Goal: Task Accomplishment & Management: Manage account settings

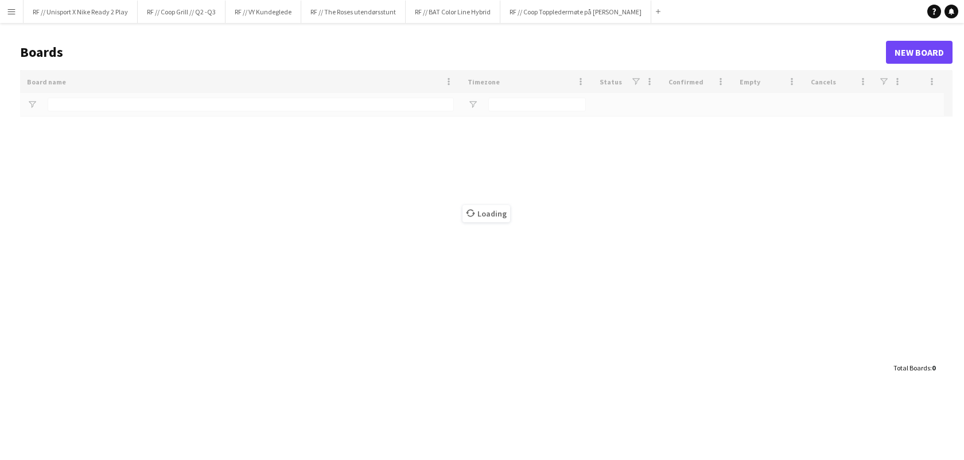
type input "*****"
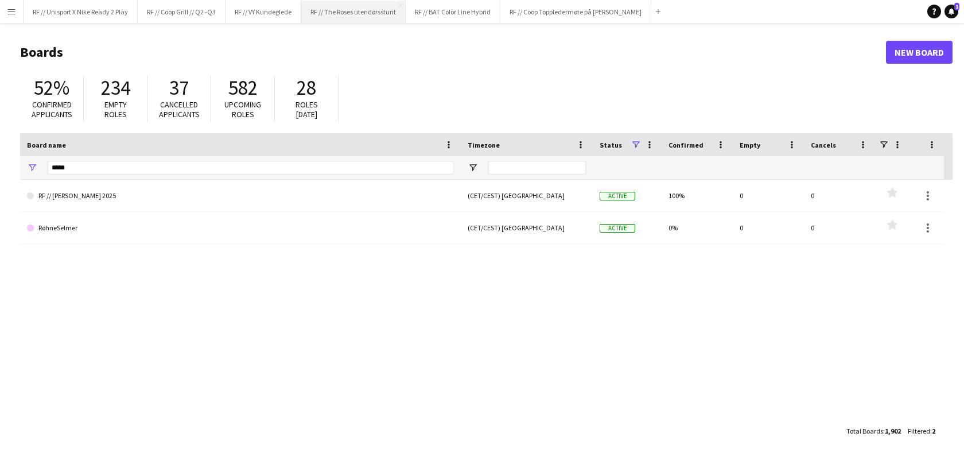
click at [379, 15] on button "RF // The Roses utendørsstunt Close" at bounding box center [353, 12] width 104 height 22
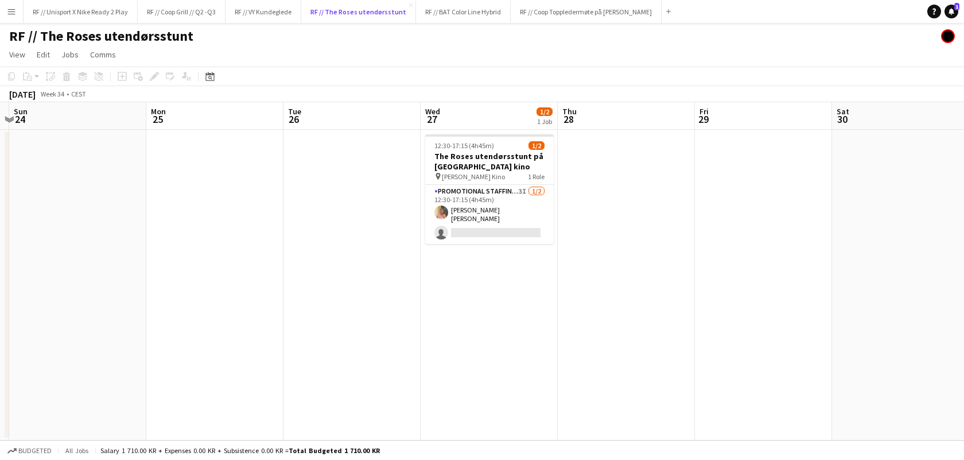
scroll to position [0, 335]
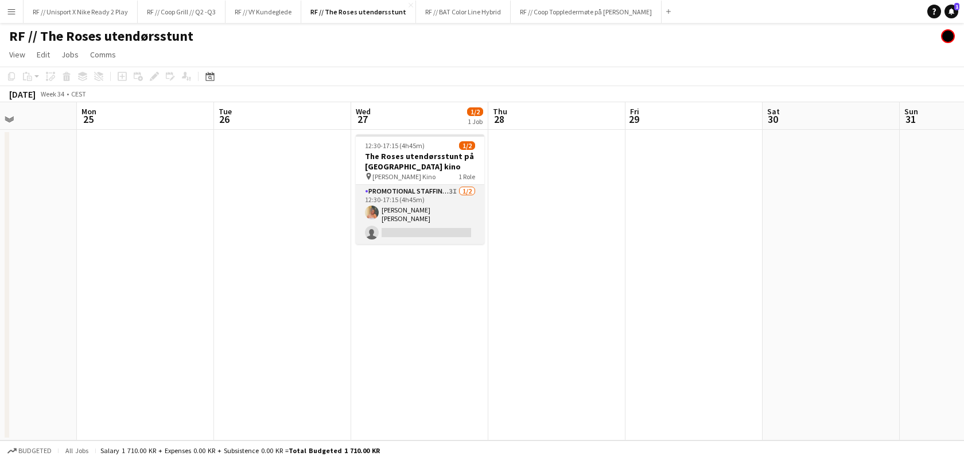
click at [464, 224] on app-card-role "Promotional Staffing (Brand Ambassadors) 3I [DATE] 12:30-17:15 (4h45m) [PERSON_…" at bounding box center [420, 214] width 129 height 59
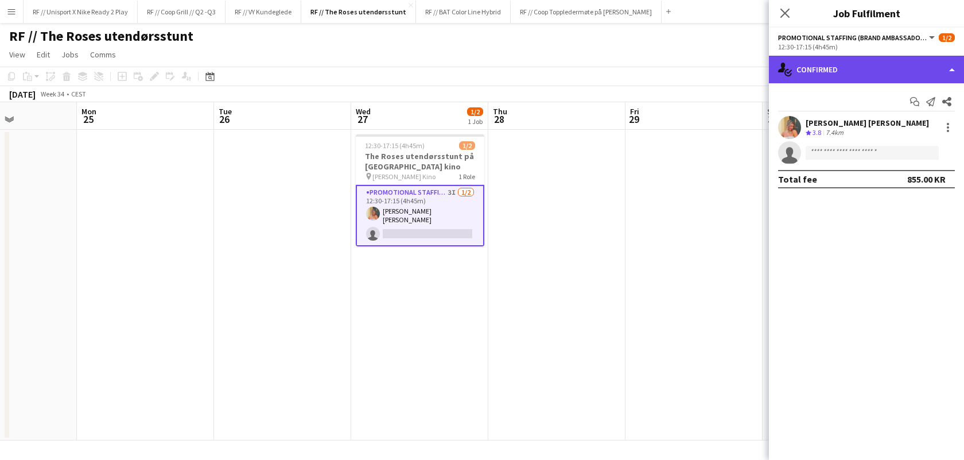
click at [945, 72] on div "single-neutral-actions-check-2 Confirmed" at bounding box center [866, 70] width 195 height 28
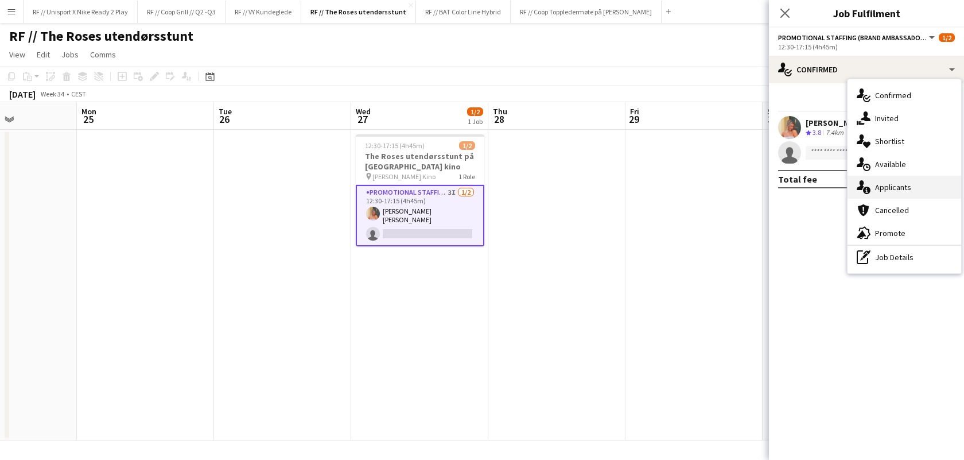
click at [899, 188] on div "single-neutral-actions-information Applicants" at bounding box center [905, 187] width 114 height 23
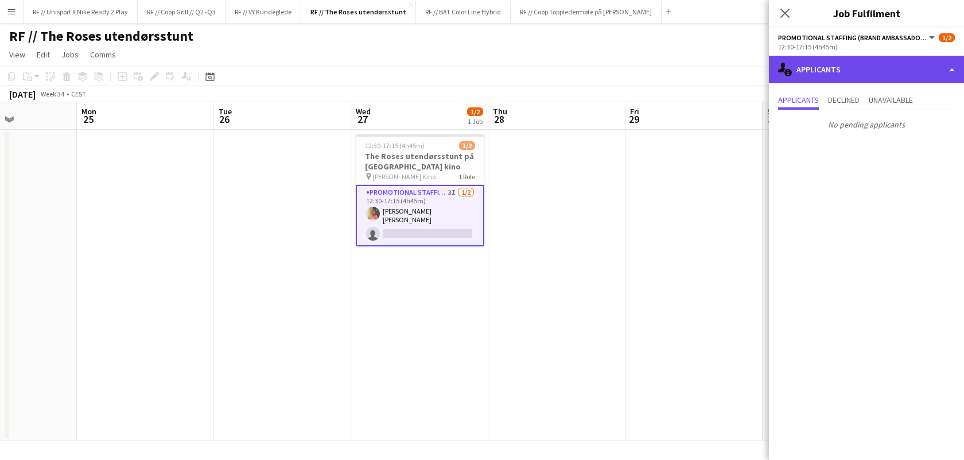
click at [946, 70] on div "single-neutral-actions-information Applicants" at bounding box center [866, 70] width 195 height 28
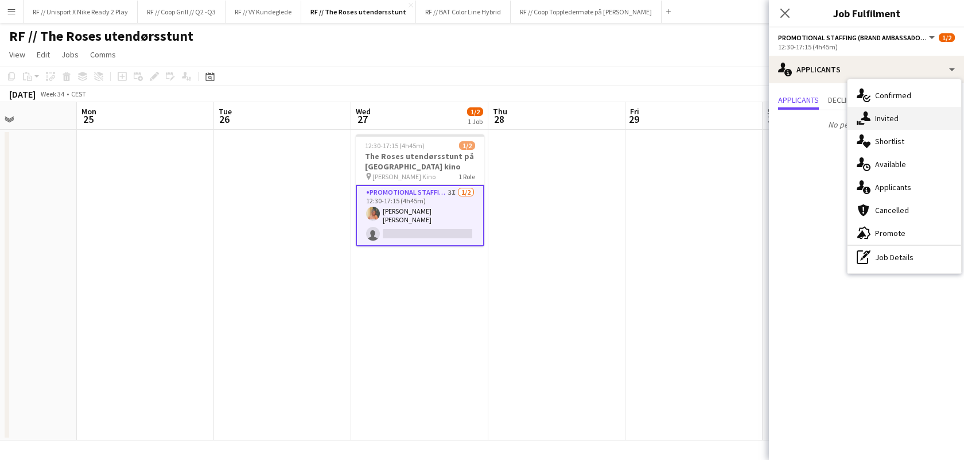
click at [899, 116] on div "single-neutral-actions-share-1 Invited" at bounding box center [905, 118] width 114 height 23
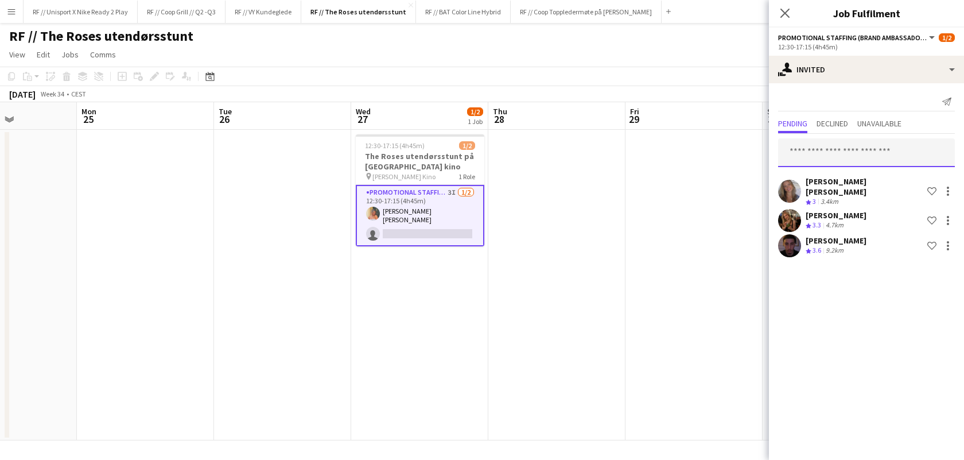
click at [862, 151] on input "text" at bounding box center [866, 152] width 177 height 29
click at [374, 209] on app-user-avatar at bounding box center [373, 214] width 14 height 14
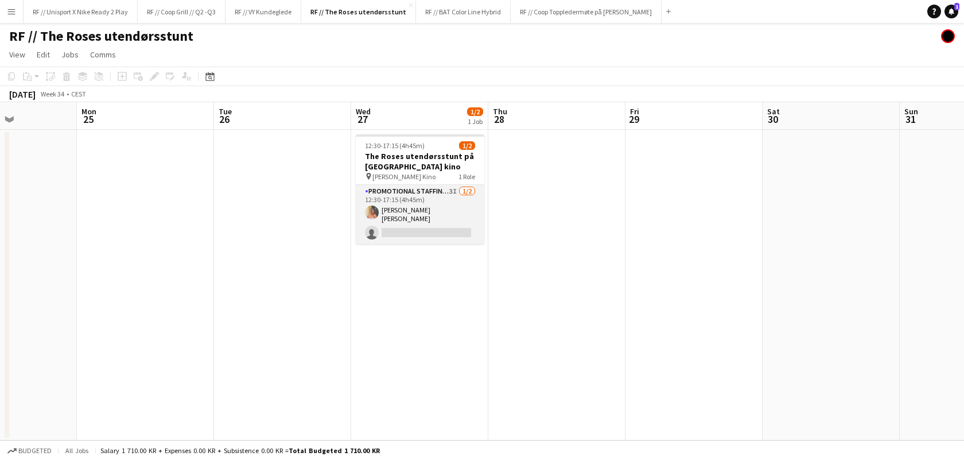
click at [374, 209] on app-user-avatar at bounding box center [372, 212] width 14 height 14
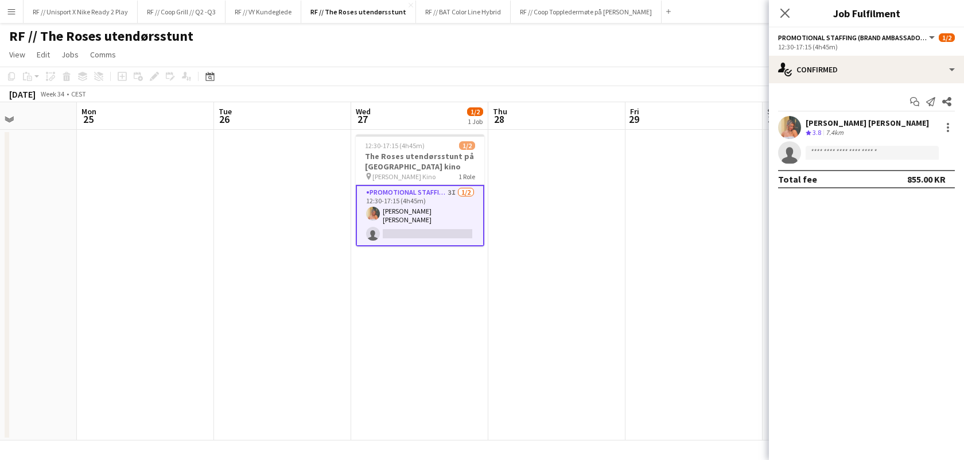
click at [793, 125] on app-user-avatar at bounding box center [789, 127] width 23 height 23
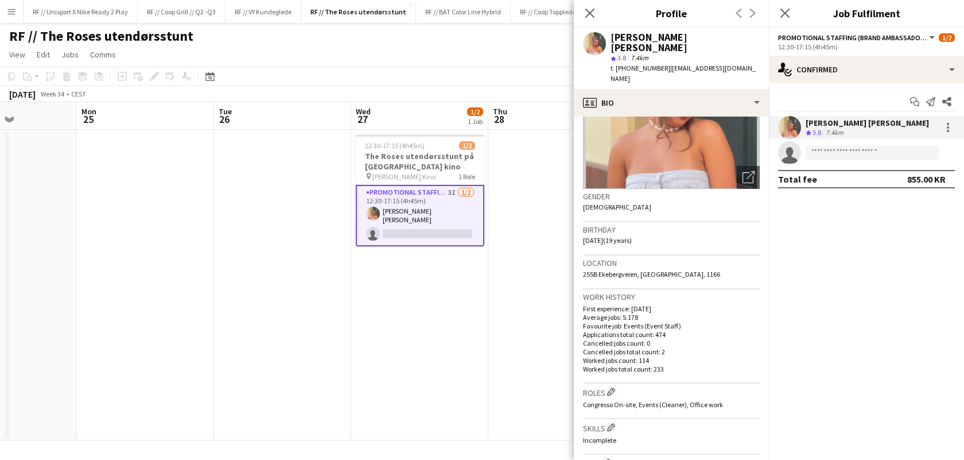
scroll to position [0, 0]
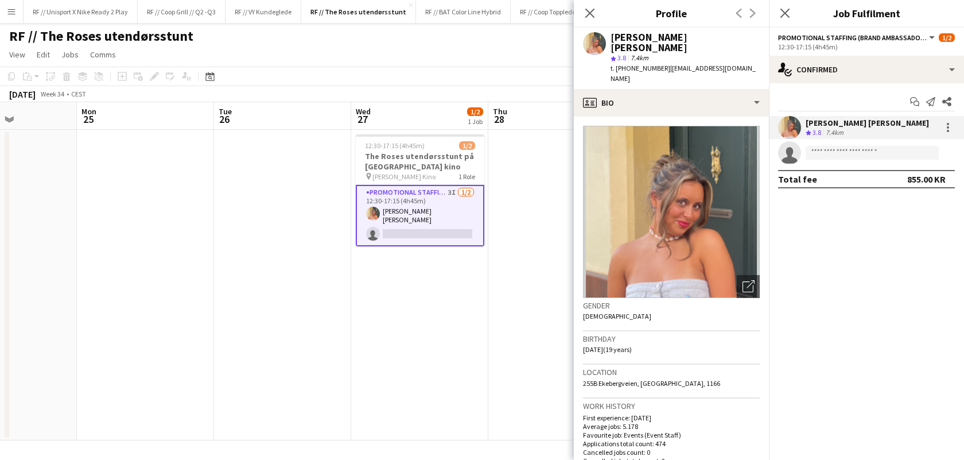
click at [518, 293] on app-date-cell at bounding box center [556, 285] width 137 height 311
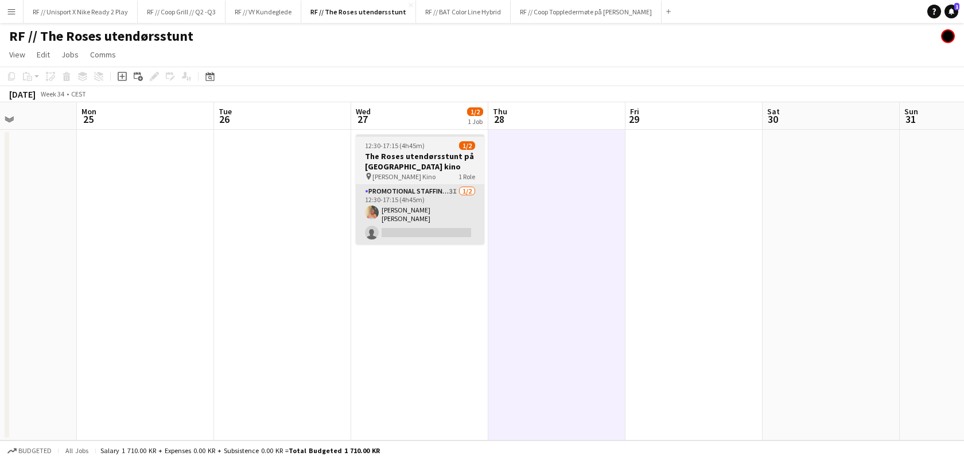
click at [451, 228] on app-card-role "Promotional Staffing (Brand Ambassadors) 3I [DATE] 12:30-17:15 (4h45m) [PERSON_…" at bounding box center [420, 214] width 129 height 59
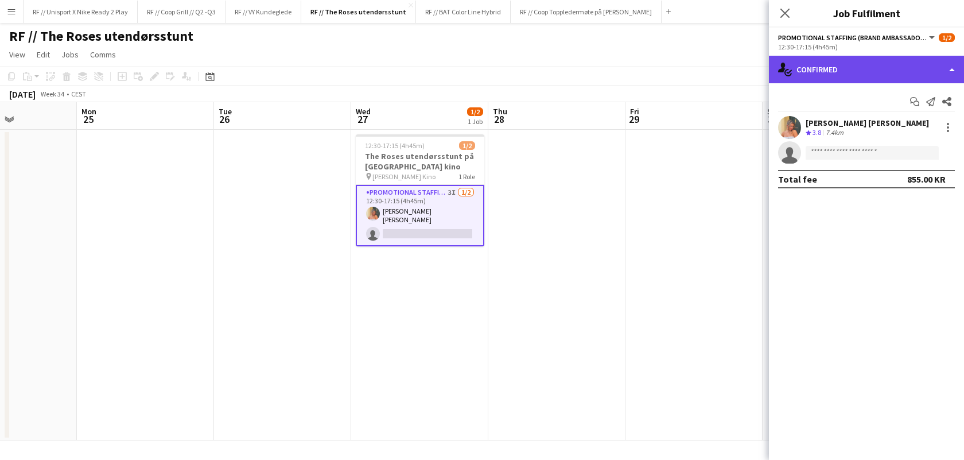
click at [898, 72] on div "single-neutral-actions-check-2 Confirmed" at bounding box center [866, 70] width 195 height 28
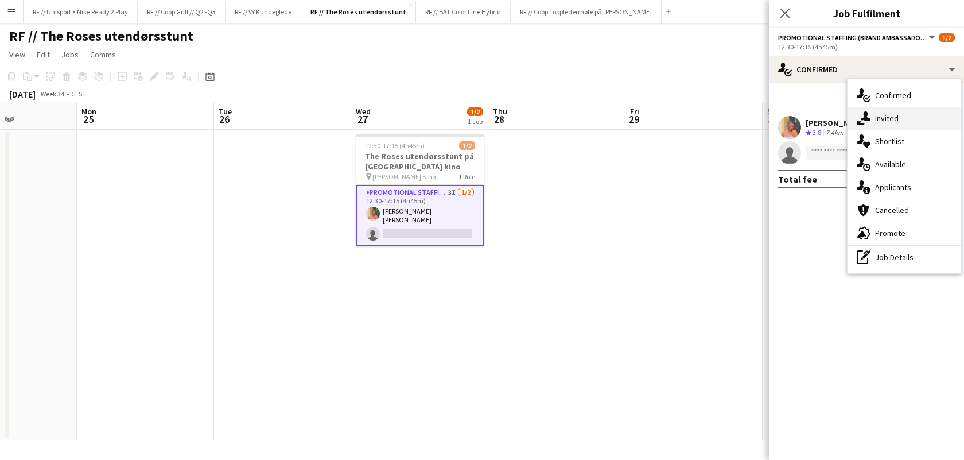
click at [890, 114] on div "single-neutral-actions-share-1 Invited" at bounding box center [905, 118] width 114 height 23
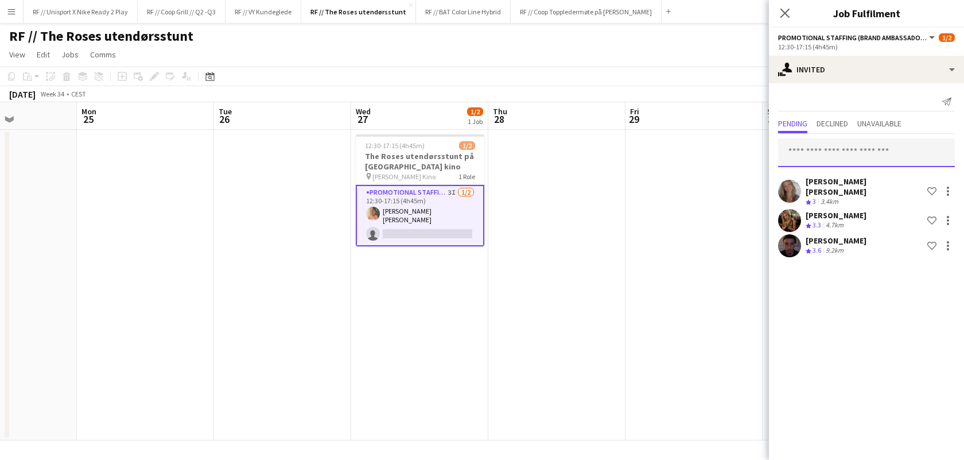
click at [856, 153] on input "text" at bounding box center [866, 152] width 177 height 29
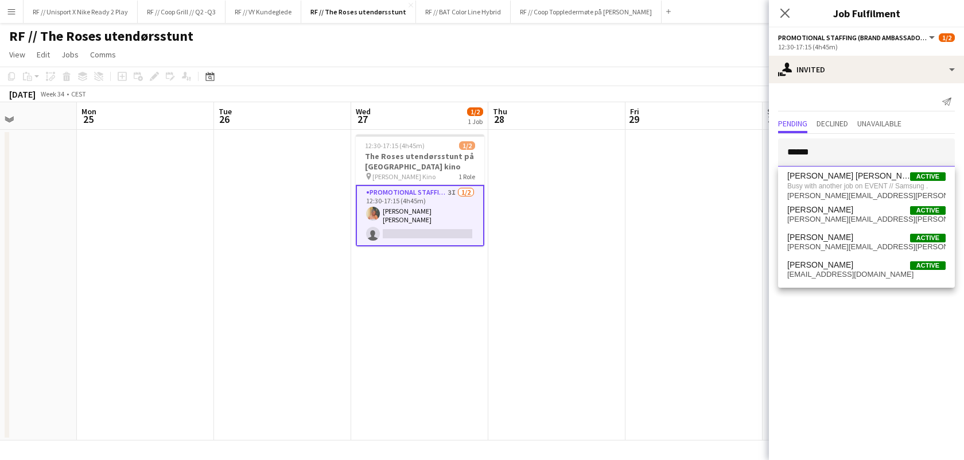
drag, startPoint x: 845, startPoint y: 153, endPoint x: 772, endPoint y: 140, distance: 74.0
click at [772, 140] on form "******" at bounding box center [866, 152] width 195 height 29
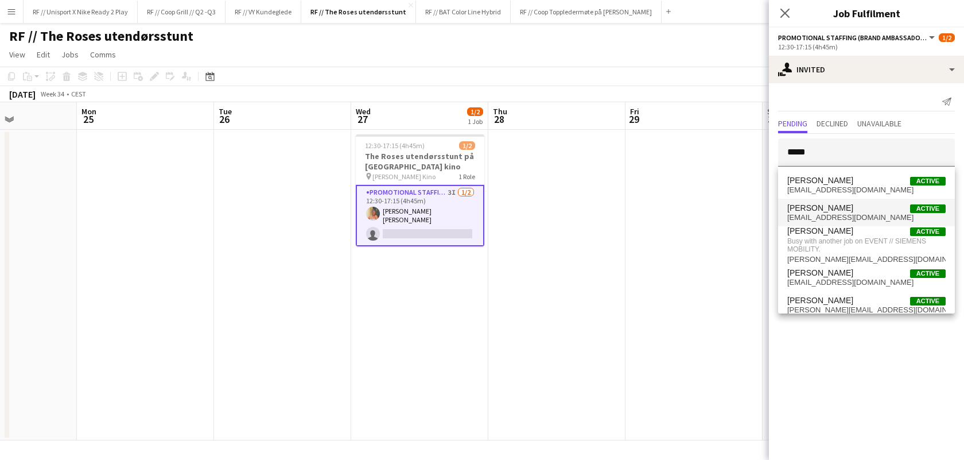
type input "*****"
click at [866, 213] on span "[EMAIL_ADDRESS][DOMAIN_NAME]" at bounding box center [866, 217] width 158 height 9
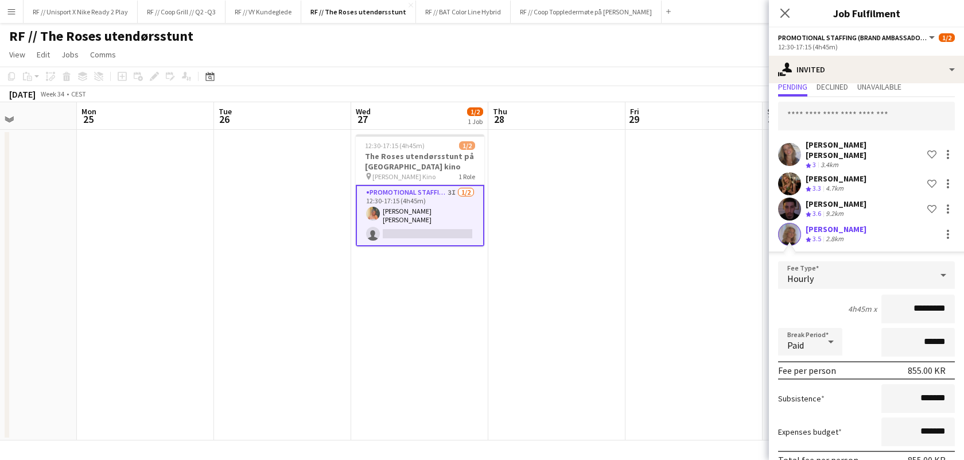
scroll to position [84, 0]
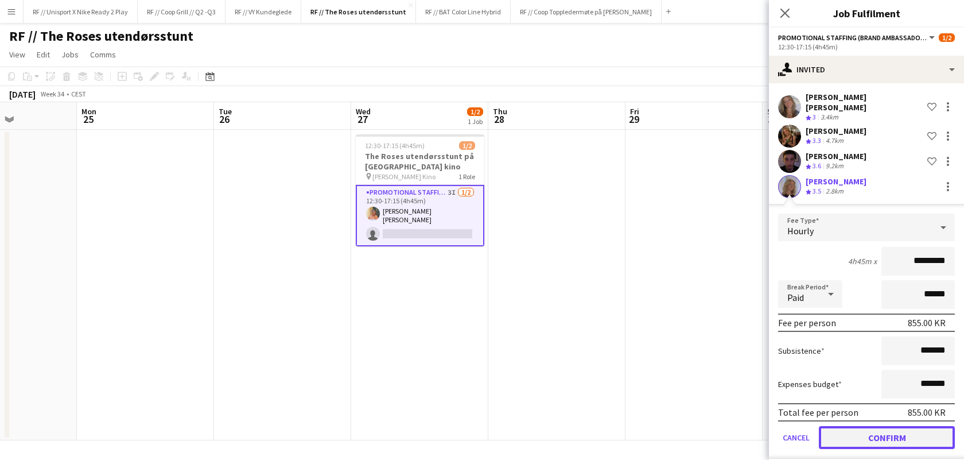
click at [874, 433] on button "Confirm" at bounding box center [887, 437] width 136 height 23
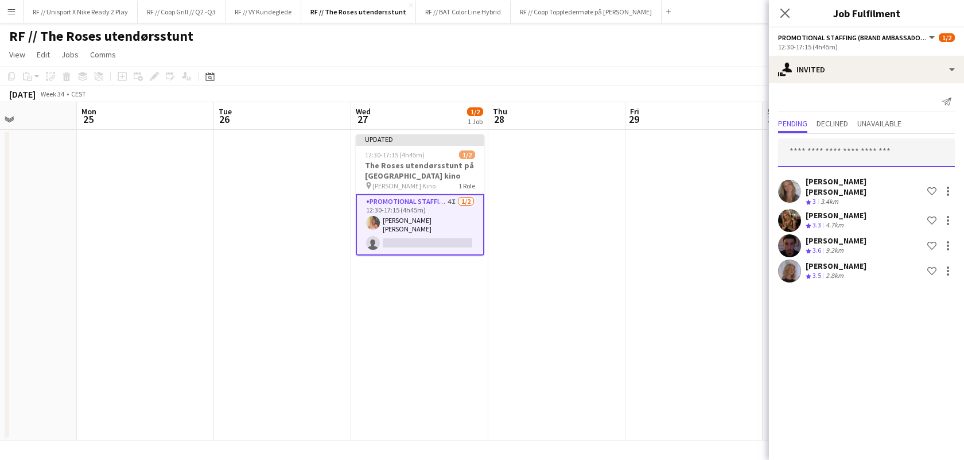
click at [856, 158] on input "text" at bounding box center [866, 152] width 177 height 29
type input "***"
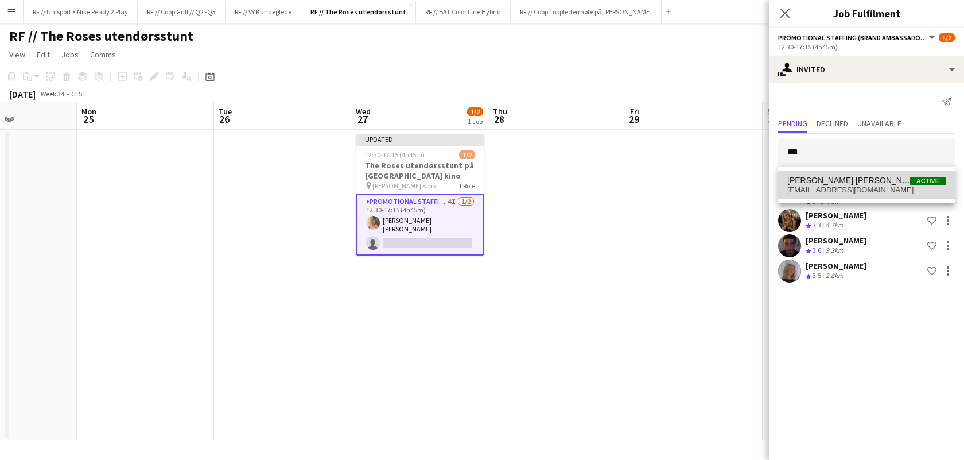
click at [879, 187] on span "[EMAIL_ADDRESS][DOMAIN_NAME]" at bounding box center [866, 189] width 158 height 9
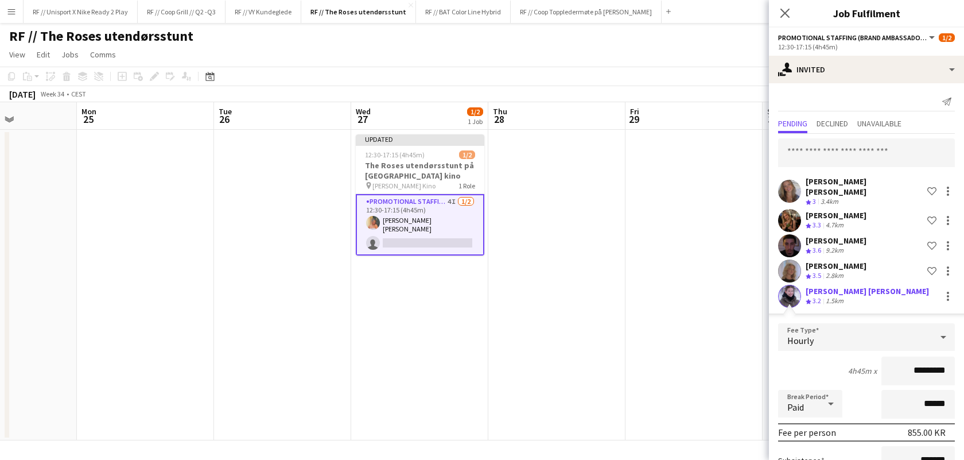
scroll to position [110, 0]
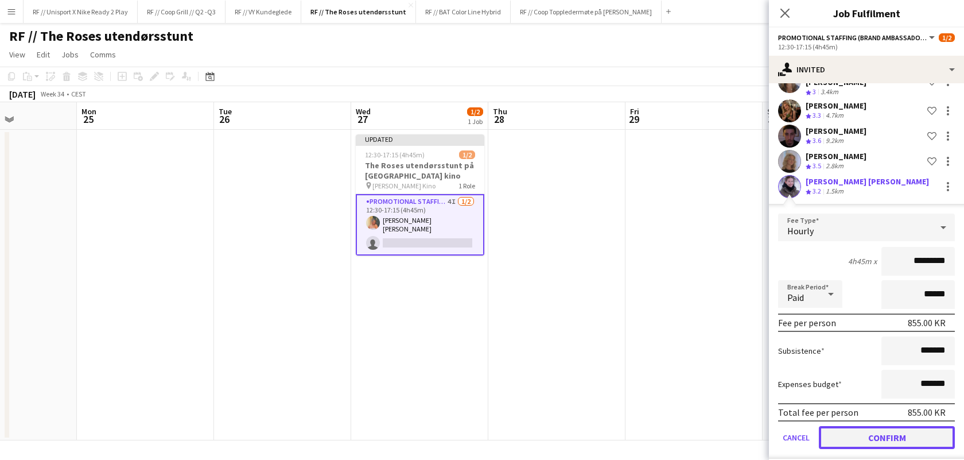
click at [897, 434] on button "Confirm" at bounding box center [887, 437] width 136 height 23
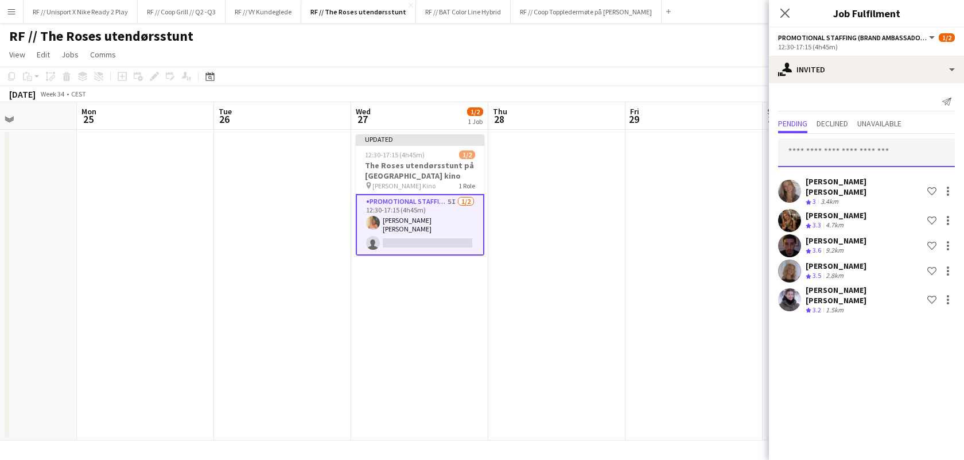
click at [833, 148] on input "text" at bounding box center [866, 152] width 177 height 29
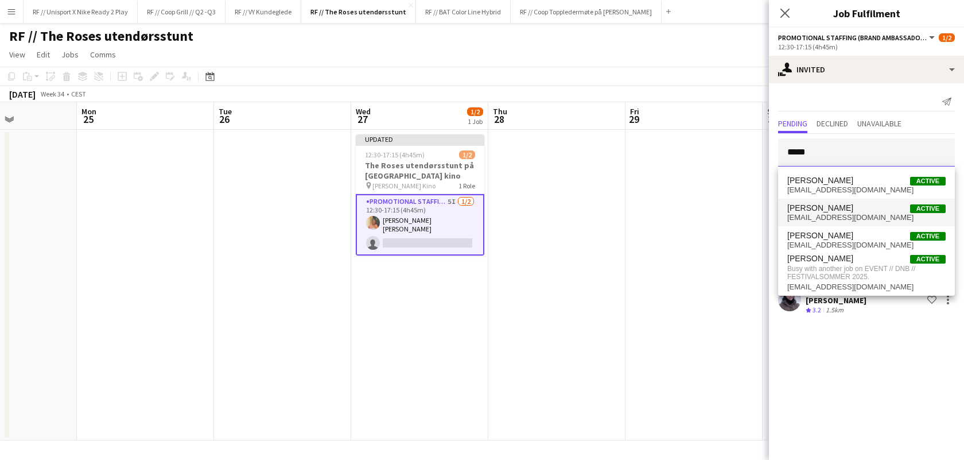
type input "*****"
click at [841, 213] on span "[EMAIL_ADDRESS][DOMAIN_NAME]" at bounding box center [866, 217] width 158 height 9
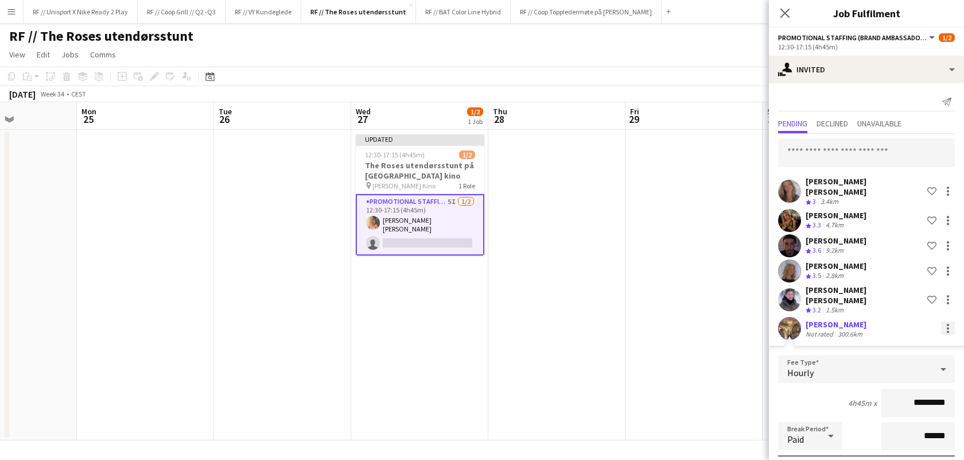
click at [943, 321] on div at bounding box center [948, 328] width 14 height 14
click at [883, 414] on span "Cancel invitation" at bounding box center [901, 417] width 67 height 10
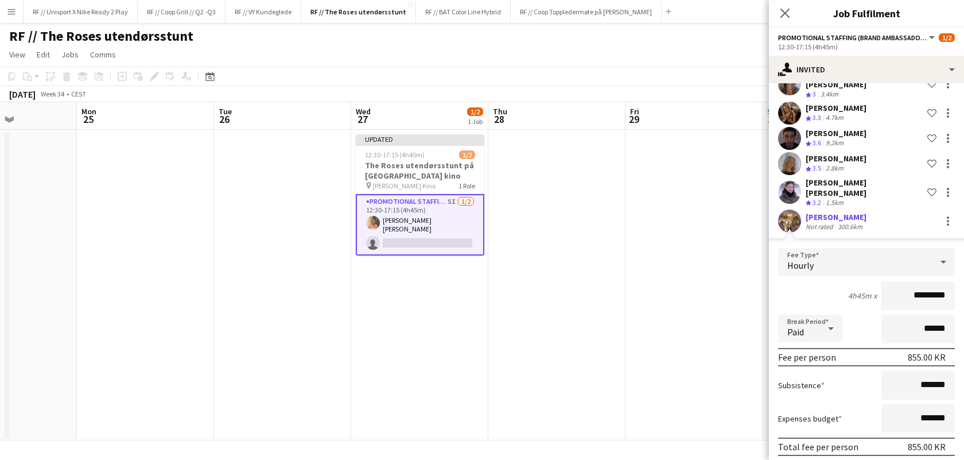
scroll to position [135, 0]
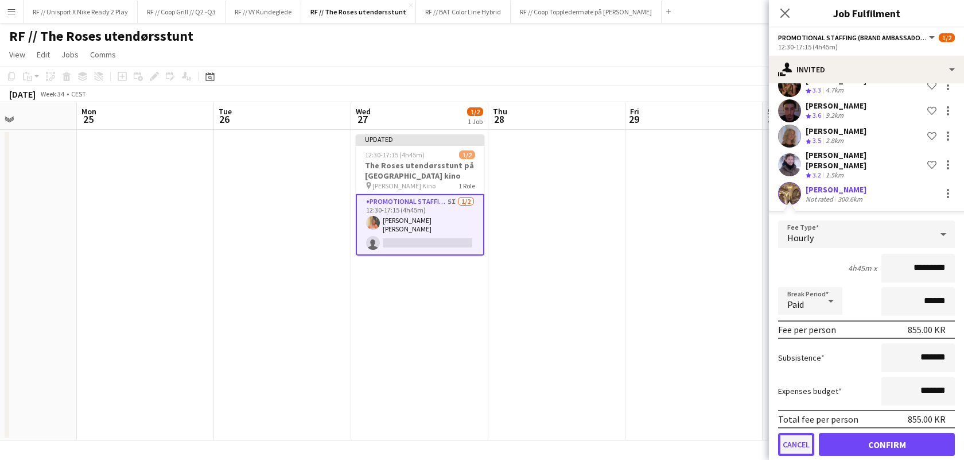
click at [792, 433] on button "Cancel" at bounding box center [796, 444] width 36 height 23
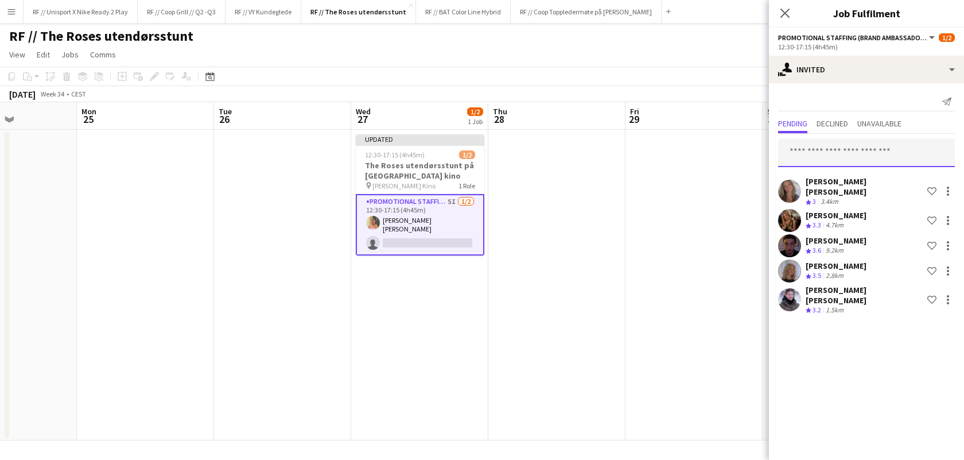
click at [829, 153] on input "text" at bounding box center [866, 152] width 177 height 29
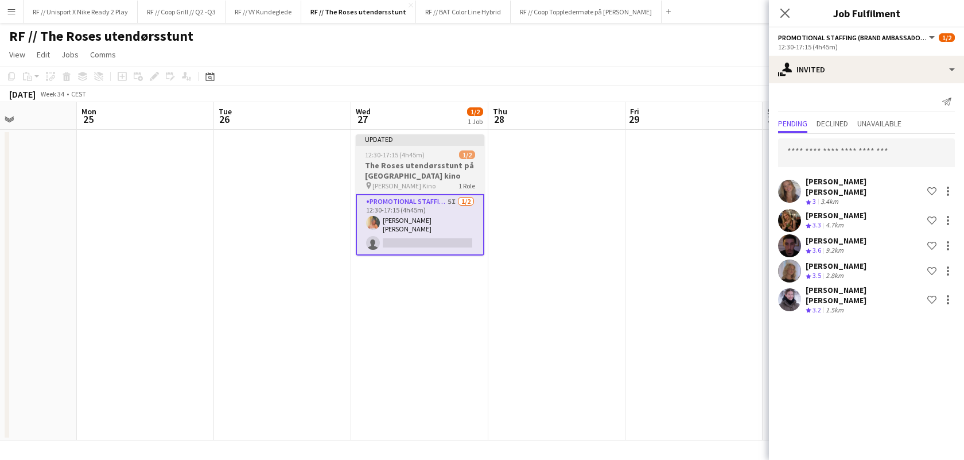
click at [406, 163] on h3 "The Roses utendørsstunt på [GEOGRAPHIC_DATA] kino" at bounding box center [420, 170] width 129 height 21
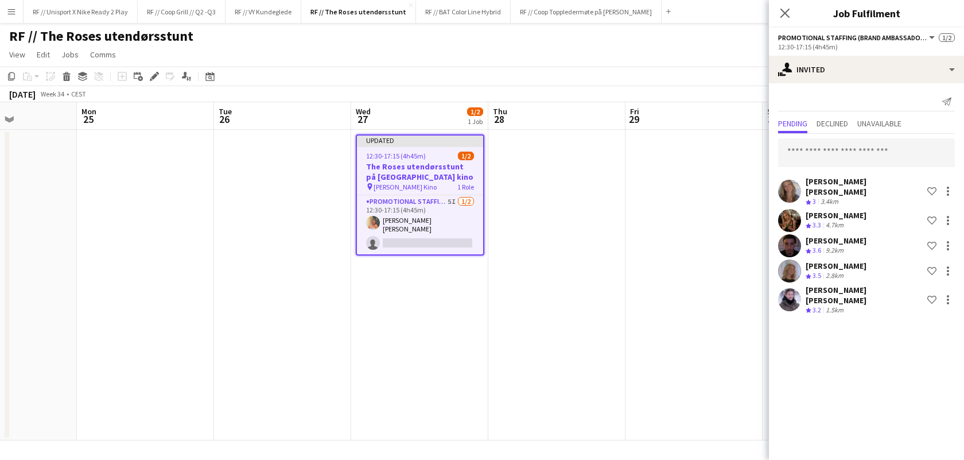
click at [682, 148] on app-date-cell at bounding box center [694, 285] width 137 height 311
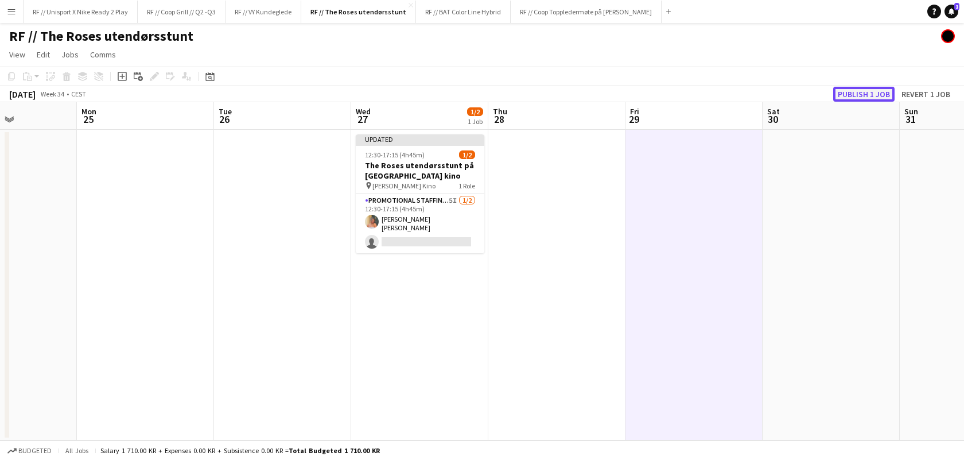
click at [868, 88] on button "Publish 1 job" at bounding box center [863, 94] width 61 height 15
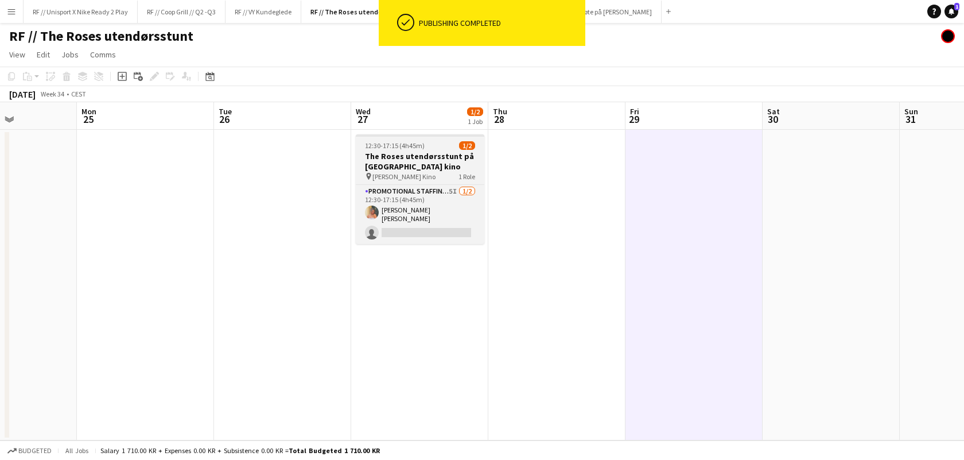
click at [409, 161] on h3 "The Roses utendørsstunt på [GEOGRAPHIC_DATA] kino" at bounding box center [420, 161] width 129 height 21
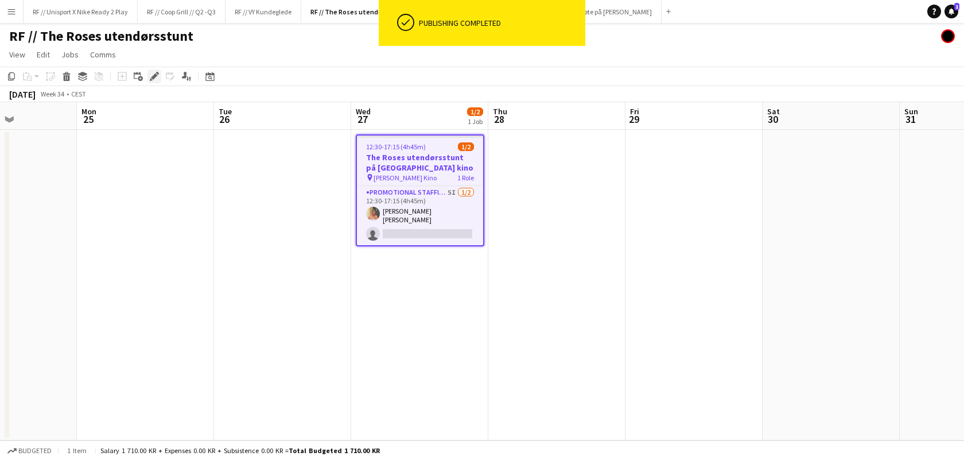
click at [154, 80] on icon "Edit" at bounding box center [154, 76] width 9 height 9
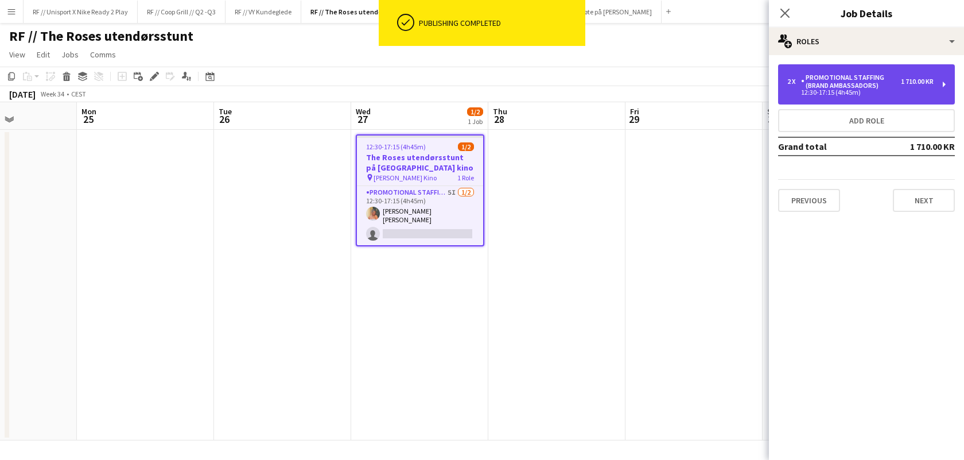
click at [841, 94] on div "12:30-17:15 (4h45m)" at bounding box center [860, 93] width 146 height 6
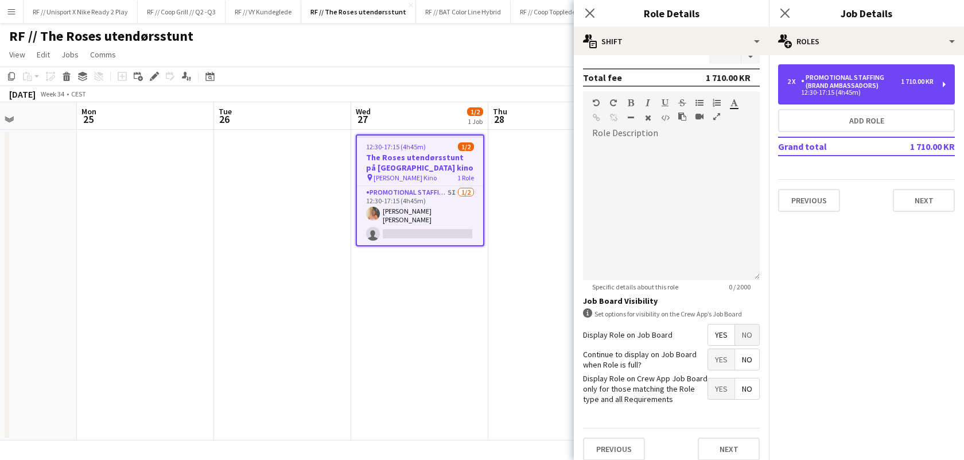
scroll to position [314, 0]
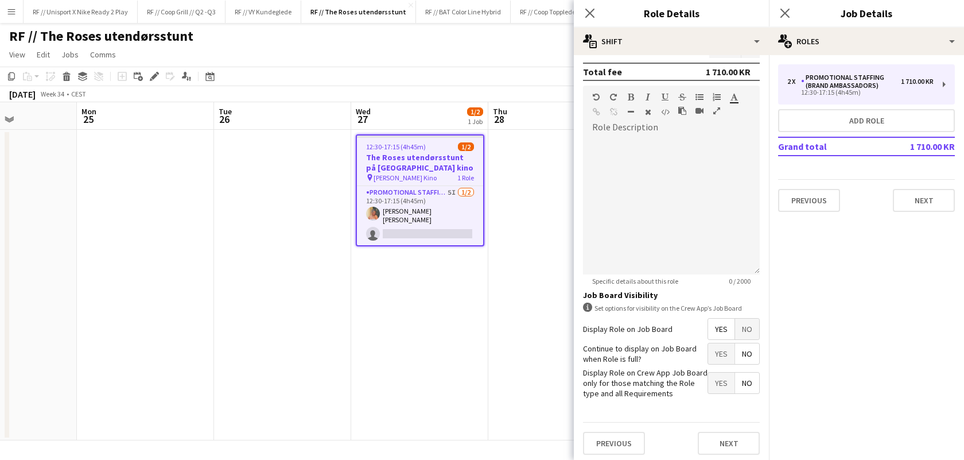
click at [523, 364] on app-date-cell at bounding box center [556, 285] width 137 height 311
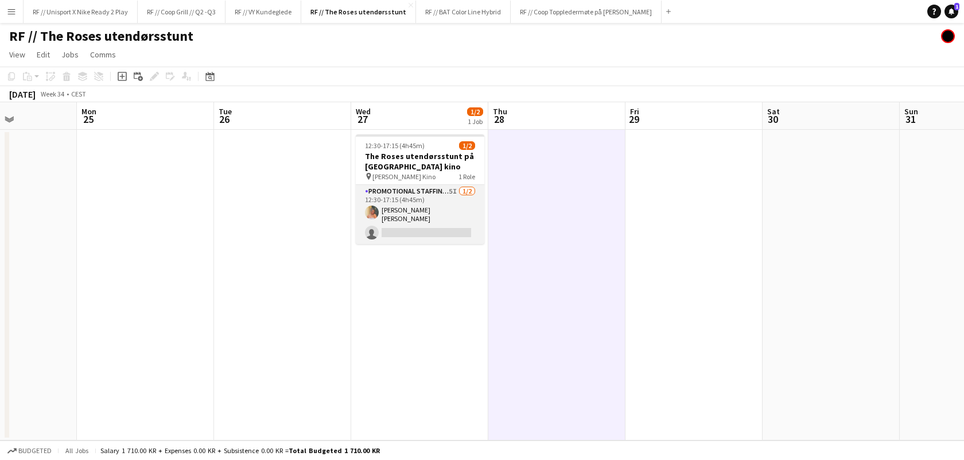
click at [370, 213] on app-user-avatar at bounding box center [372, 212] width 14 height 14
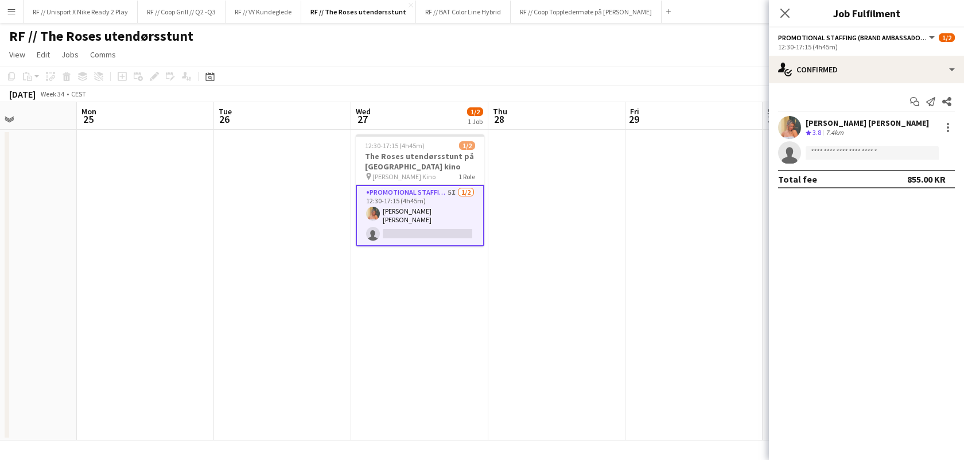
click at [790, 132] on app-user-avatar at bounding box center [789, 127] width 23 height 23
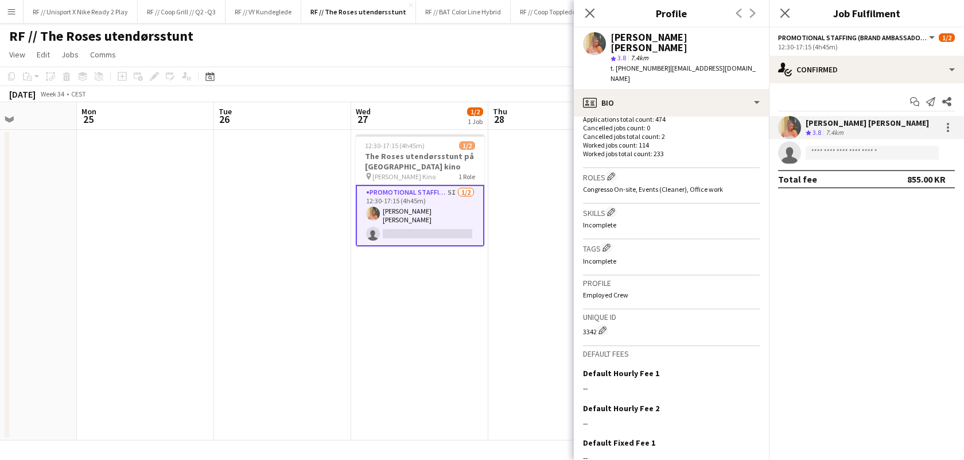
scroll to position [390, 0]
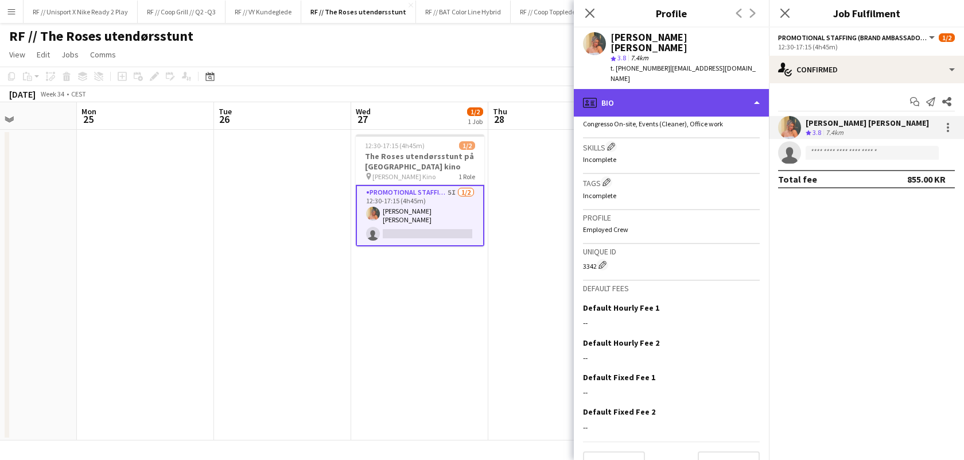
click at [742, 89] on div "profile Bio" at bounding box center [671, 103] width 195 height 28
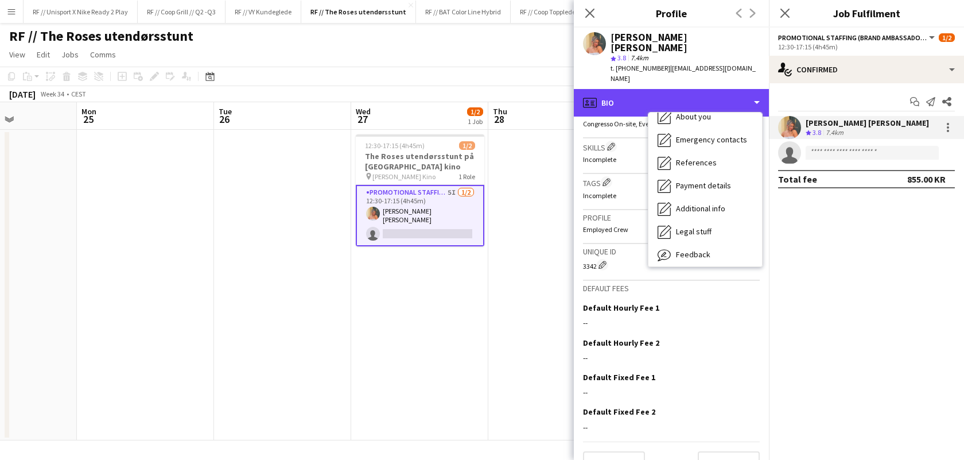
scroll to position [107, 0]
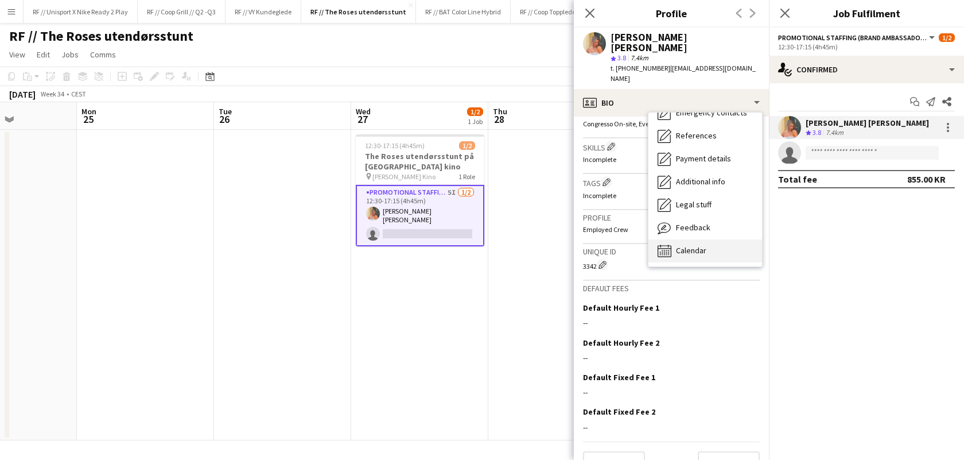
click at [706, 245] on span "Calendar" at bounding box center [691, 250] width 30 height 10
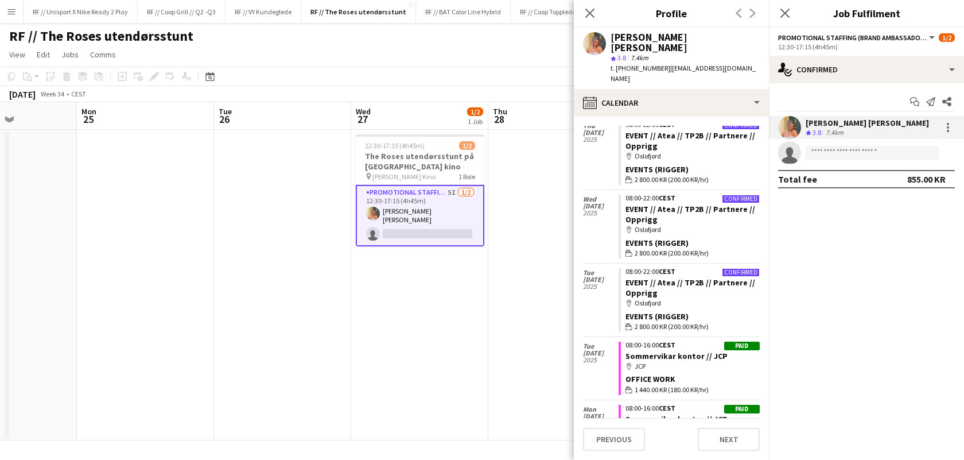
scroll to position [3432, 0]
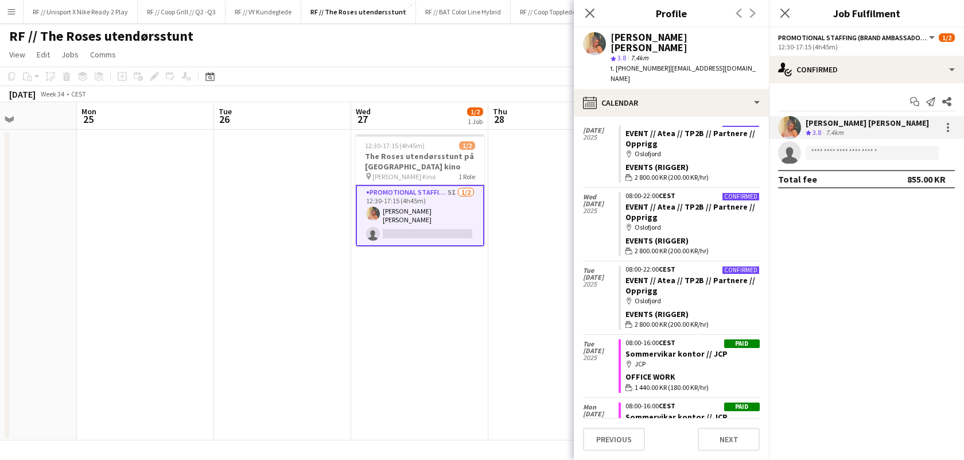
click at [548, 97] on div "[DATE] Week 34 • CEST" at bounding box center [482, 94] width 964 height 16
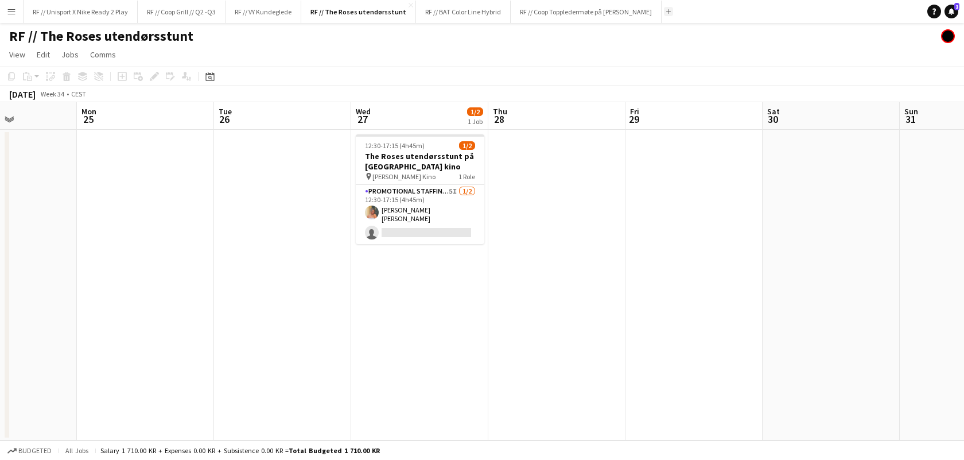
click at [673, 10] on button "Add" at bounding box center [668, 11] width 9 height 9
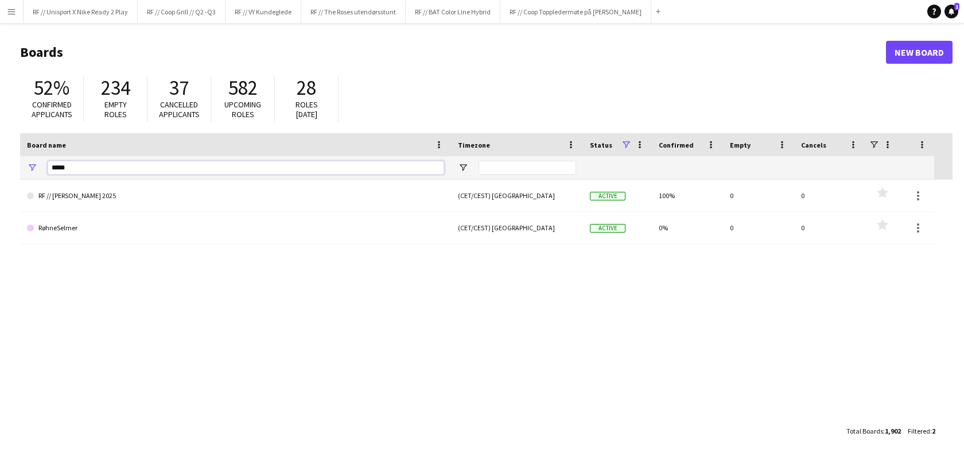
click at [133, 168] on input "*****" at bounding box center [246, 168] width 397 height 14
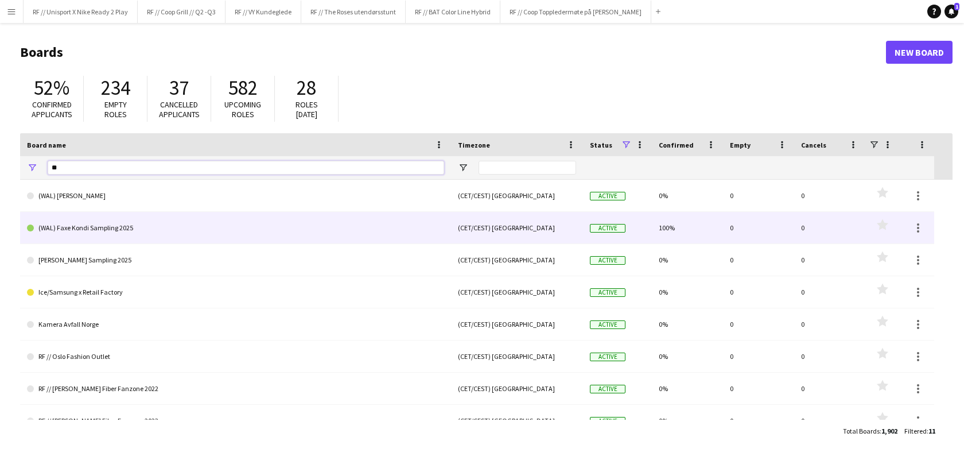
type input "**"
click at [102, 227] on link "(WAL) Faxe Kondi Sampling 2025" at bounding box center [235, 228] width 417 height 32
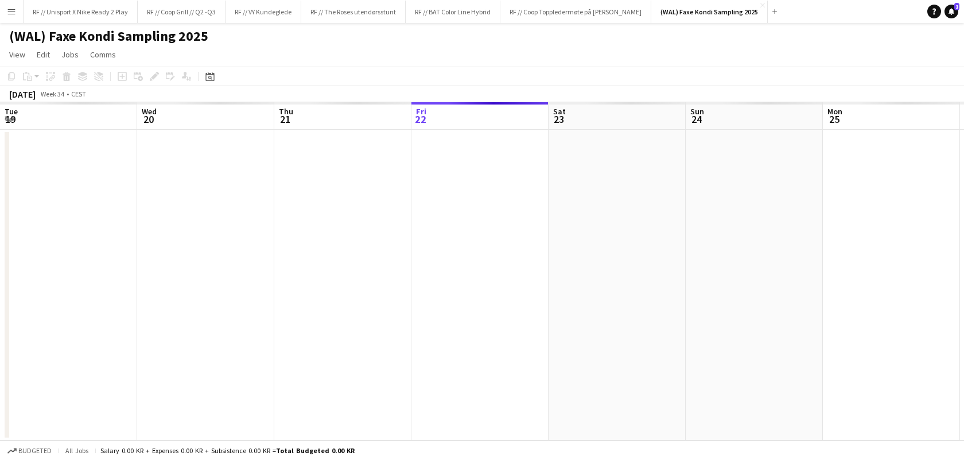
scroll to position [0, 274]
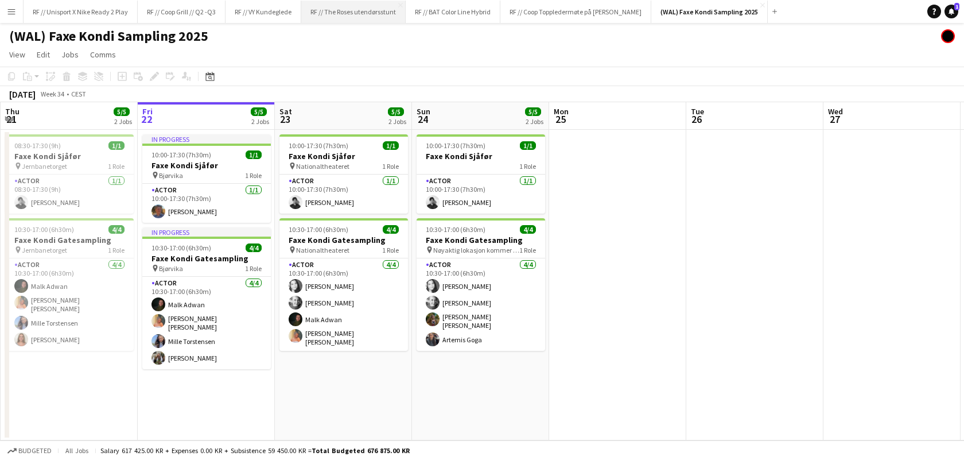
click at [370, 14] on button "RF // The Roses utendørsstunt Close" at bounding box center [353, 12] width 104 height 22
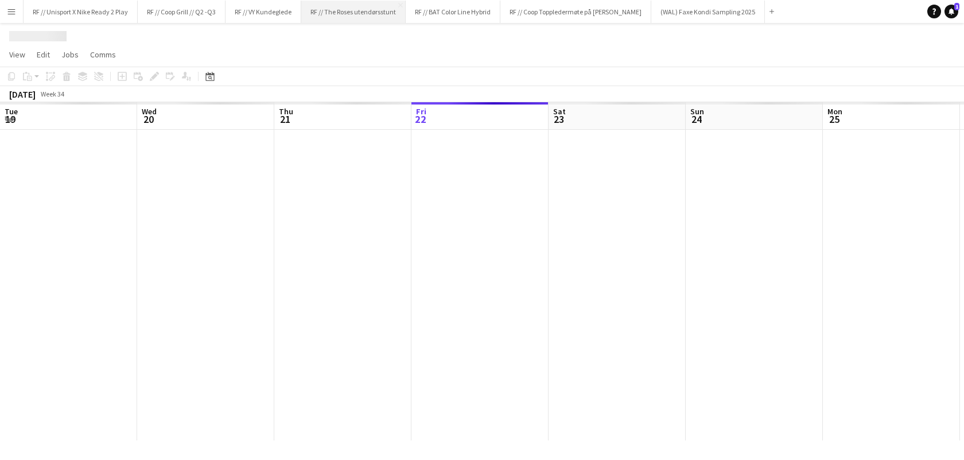
scroll to position [0, 274]
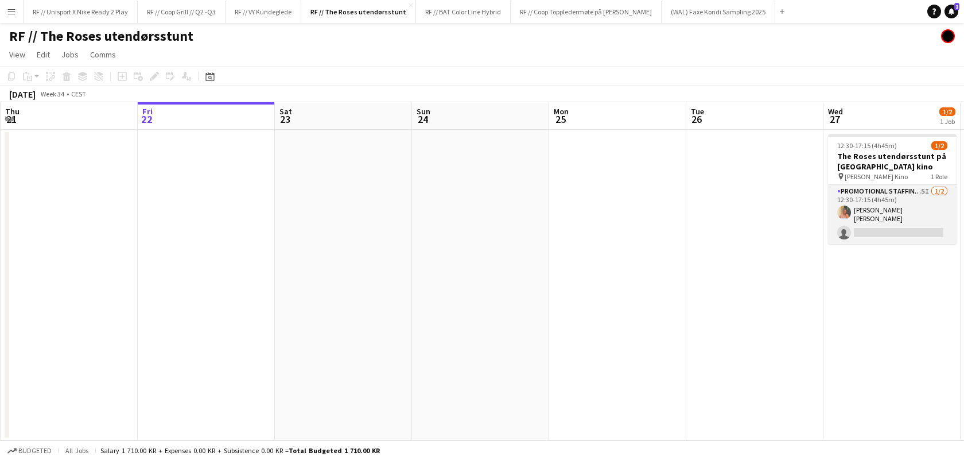
click at [889, 222] on app-card-role "Promotional Staffing (Brand Ambassadors) 5I [DATE] 12:30-17:15 (4h45m) [PERSON_…" at bounding box center [892, 214] width 129 height 59
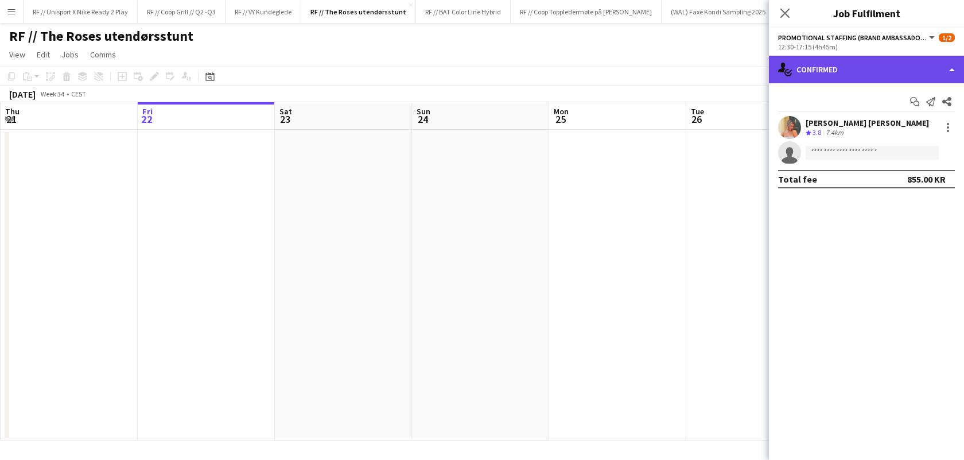
click at [944, 75] on div "single-neutral-actions-check-2 Confirmed" at bounding box center [866, 70] width 195 height 28
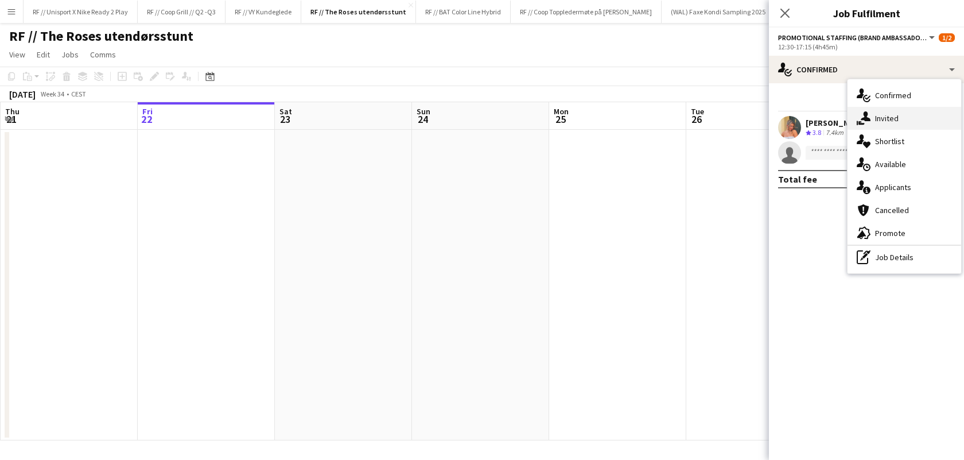
click at [894, 117] on div "single-neutral-actions-share-1 Invited" at bounding box center [905, 118] width 114 height 23
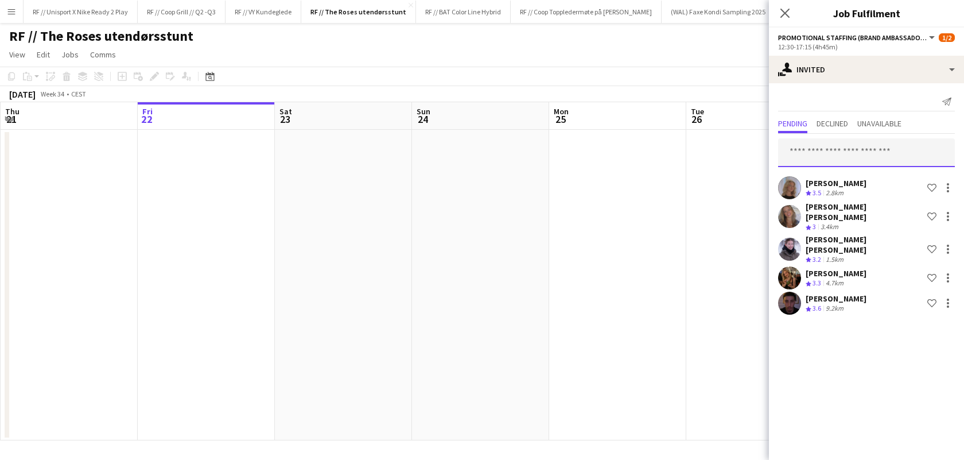
click at [853, 150] on input "text" at bounding box center [866, 152] width 177 height 29
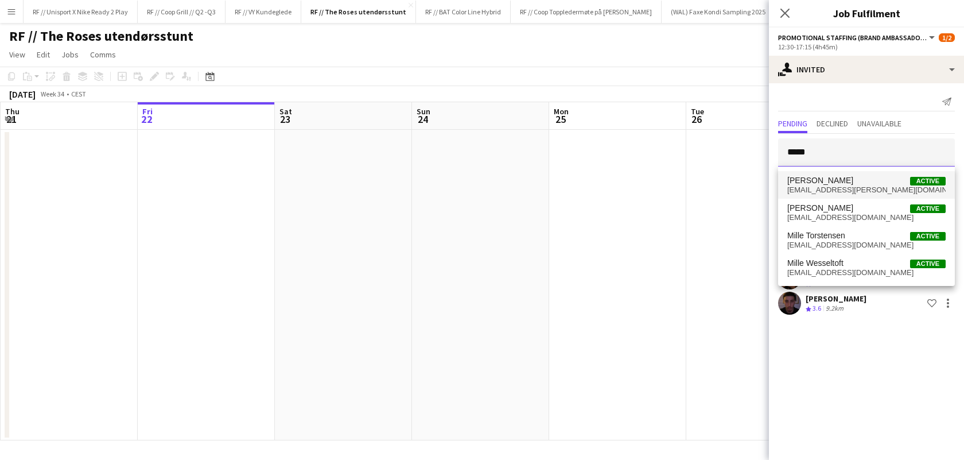
type input "*****"
click at [837, 185] on span "[EMAIL_ADDRESS][PERSON_NAME][DOMAIN_NAME]" at bounding box center [866, 189] width 158 height 9
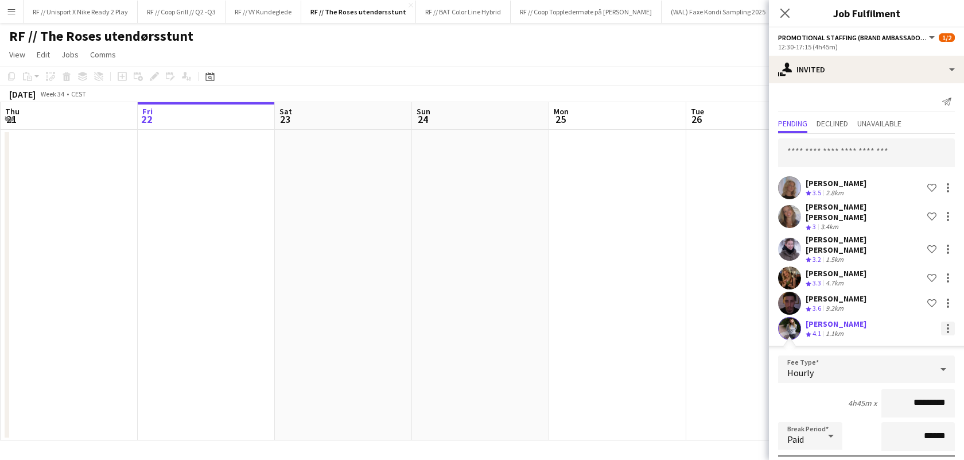
click at [941, 321] on div at bounding box center [948, 328] width 14 height 14
click at [693, 343] on div at bounding box center [482, 230] width 964 height 460
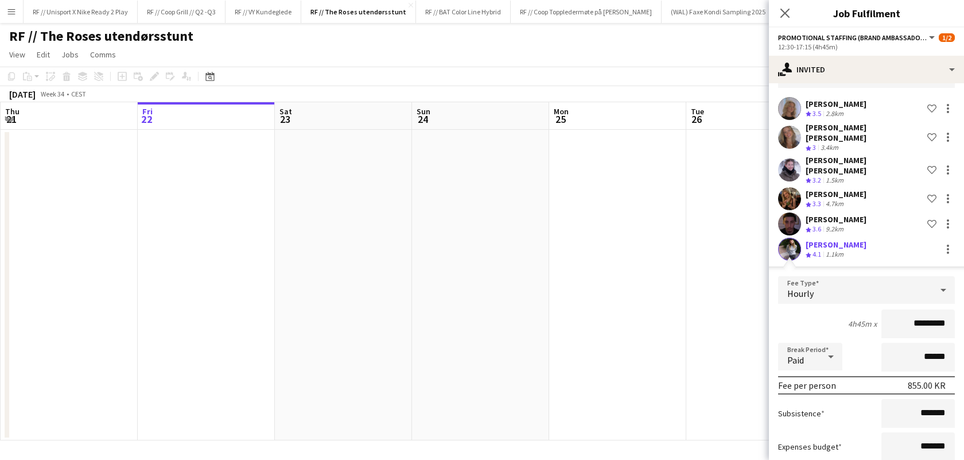
scroll to position [135, 0]
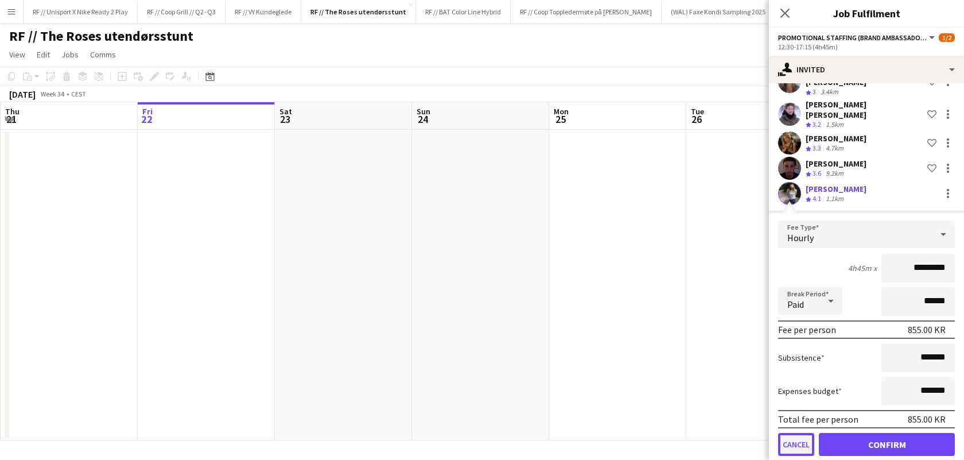
click at [792, 433] on button "Cancel" at bounding box center [796, 444] width 36 height 23
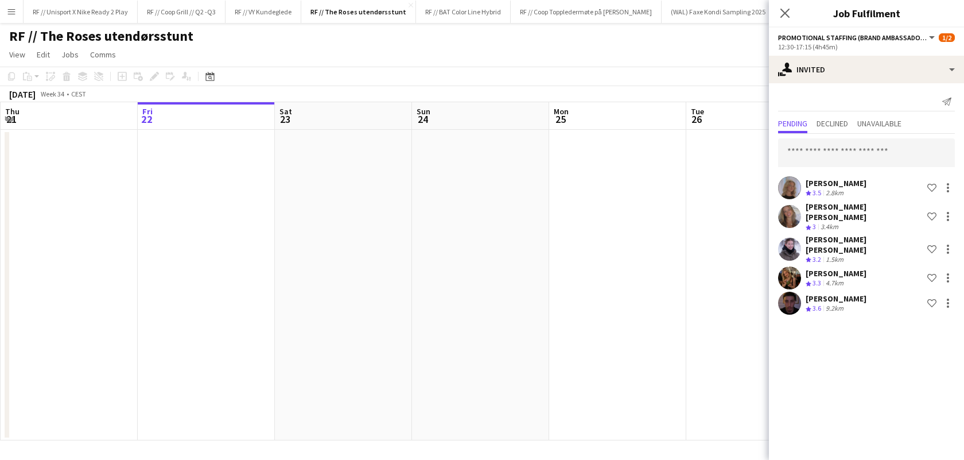
scroll to position [0, 0]
click at [810, 163] on input "text" at bounding box center [866, 152] width 177 height 29
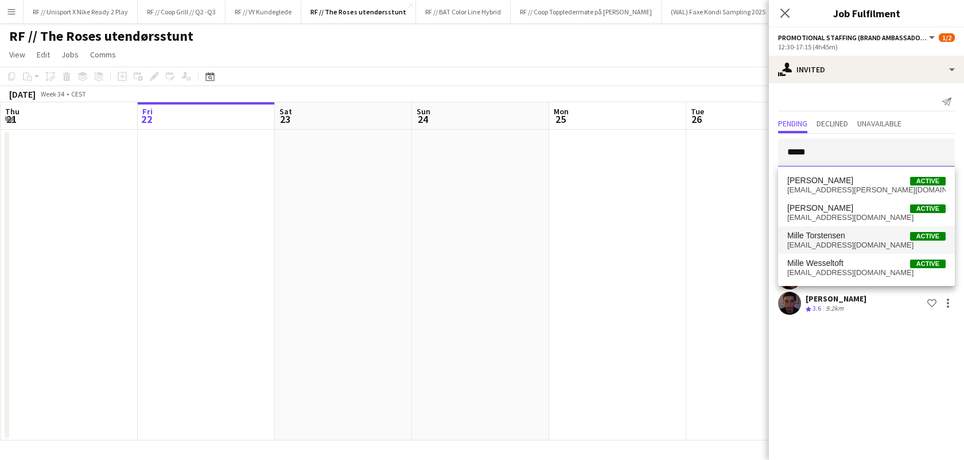
type input "*****"
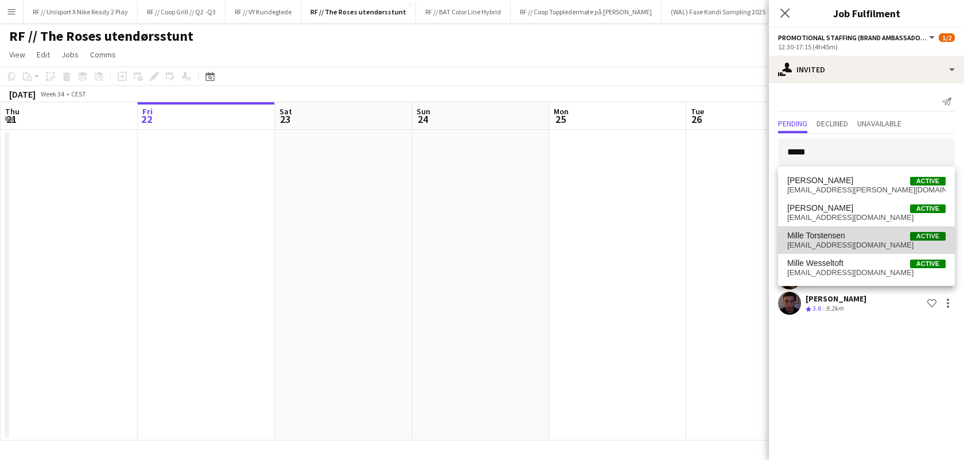
click at [843, 244] on span "[EMAIL_ADDRESS][DOMAIN_NAME]" at bounding box center [866, 244] width 158 height 9
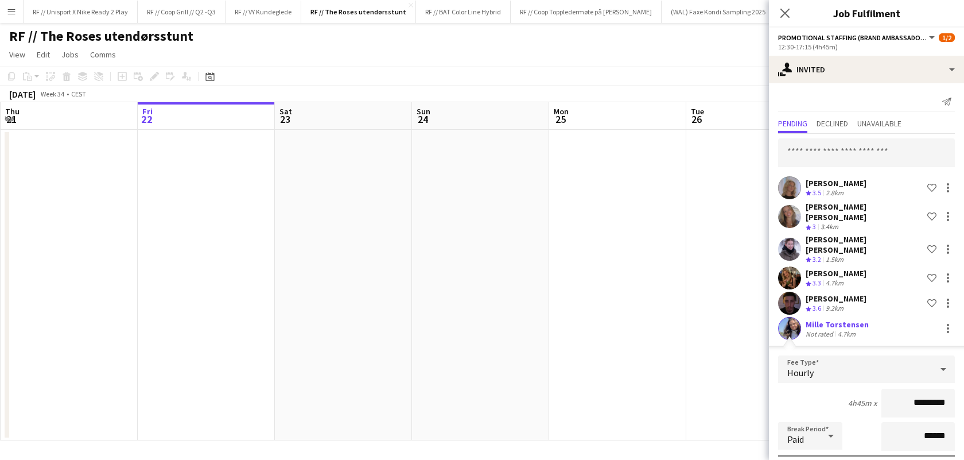
scroll to position [135, 0]
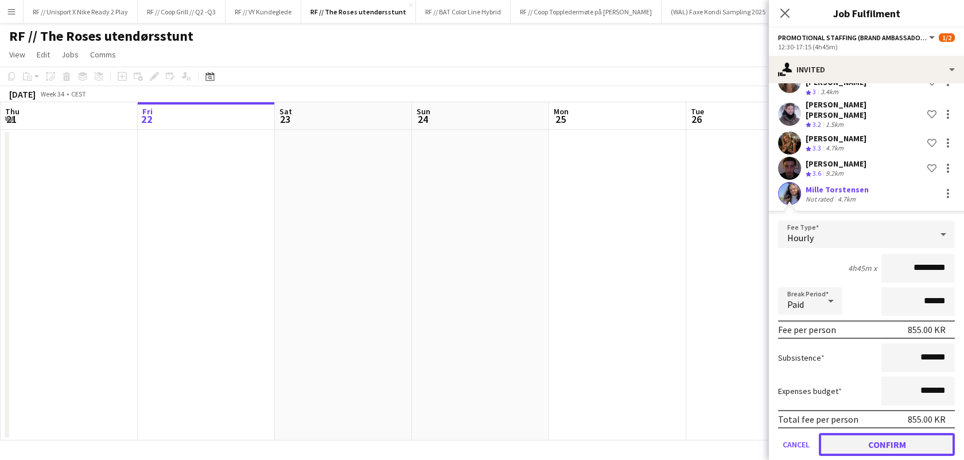
click at [884, 433] on button "Confirm" at bounding box center [887, 444] width 136 height 23
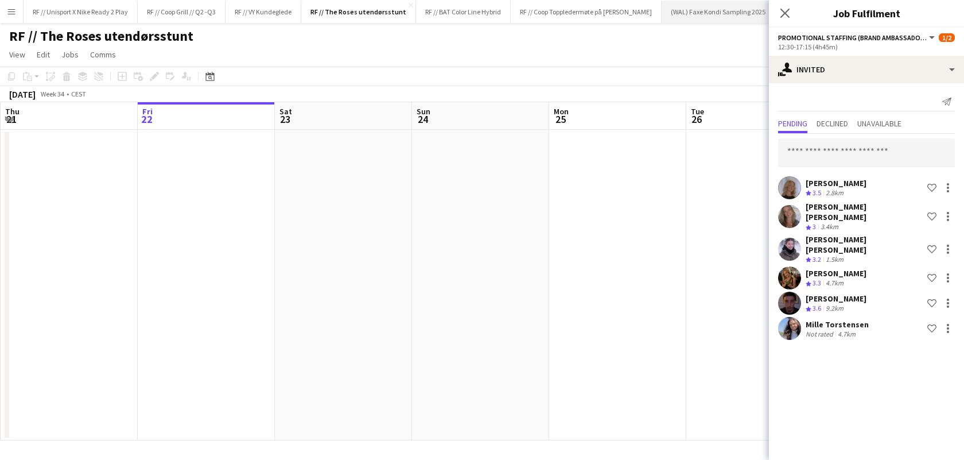
click at [719, 16] on button "(WAL) Faxe Kondi Sampling 2025 Close" at bounding box center [719, 12] width 114 height 22
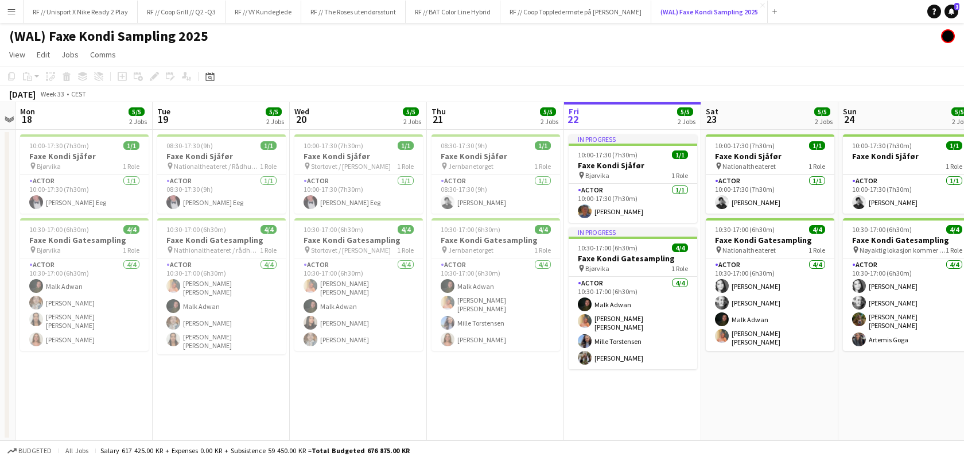
scroll to position [0, 397]
click at [525, 17] on button "RF // Coop Toppledermøte på [PERSON_NAME] Bjørvika Close" at bounding box center [576, 12] width 151 height 22
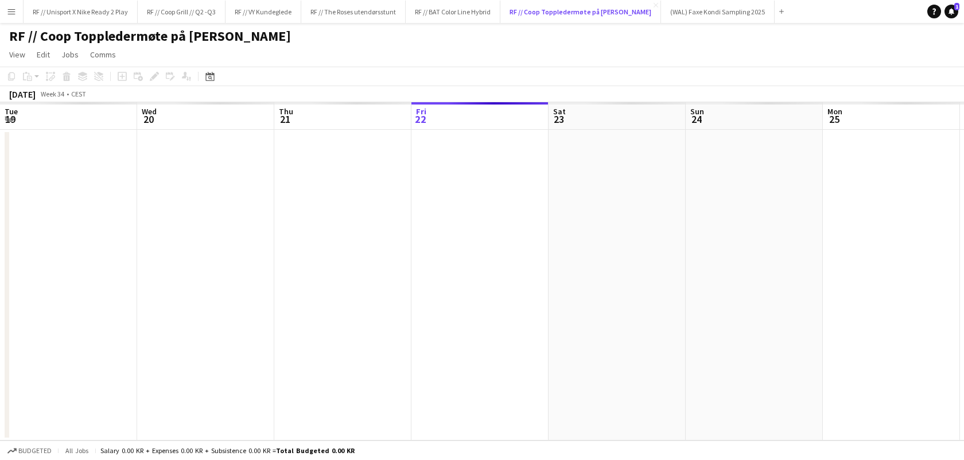
scroll to position [0, 274]
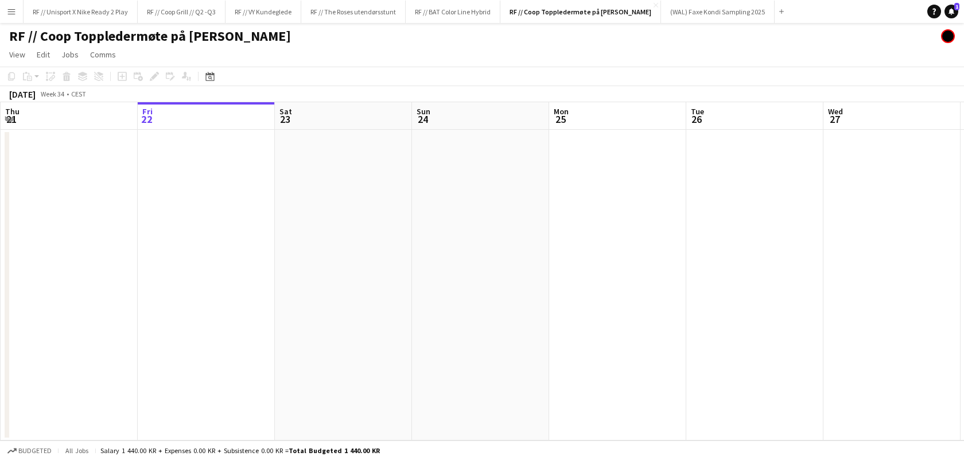
click at [367, 25] on div "RF // Coop Toppledermøte på [PERSON_NAME]" at bounding box center [482, 34] width 964 height 22
click at [375, 10] on button "RF // The Roses utendørsstunt Close" at bounding box center [353, 12] width 104 height 22
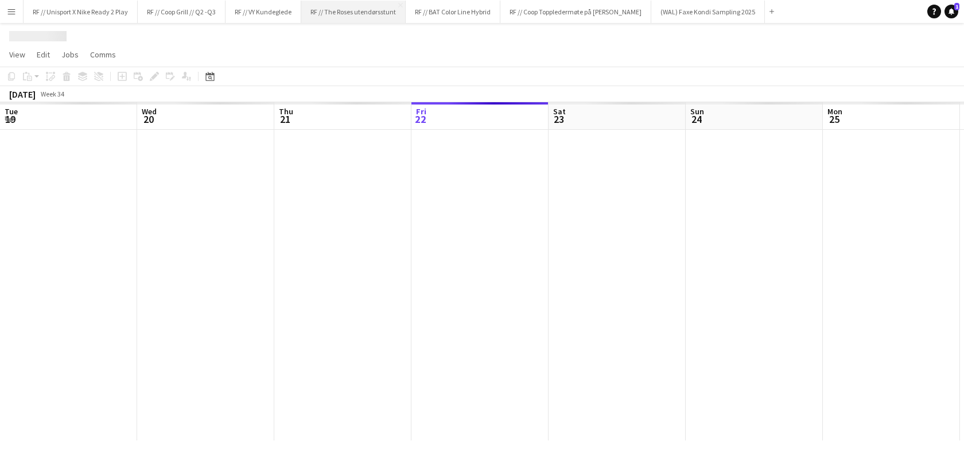
scroll to position [0, 274]
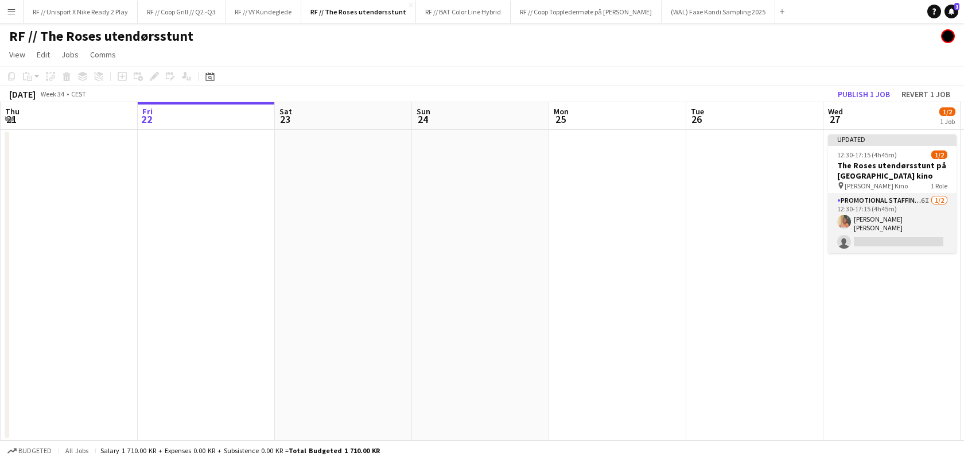
click at [882, 237] on app-card-role "Promotional Staffing (Brand Ambassadors) 6I [DATE] 12:30-17:15 (4h45m) [PERSON_…" at bounding box center [892, 223] width 129 height 59
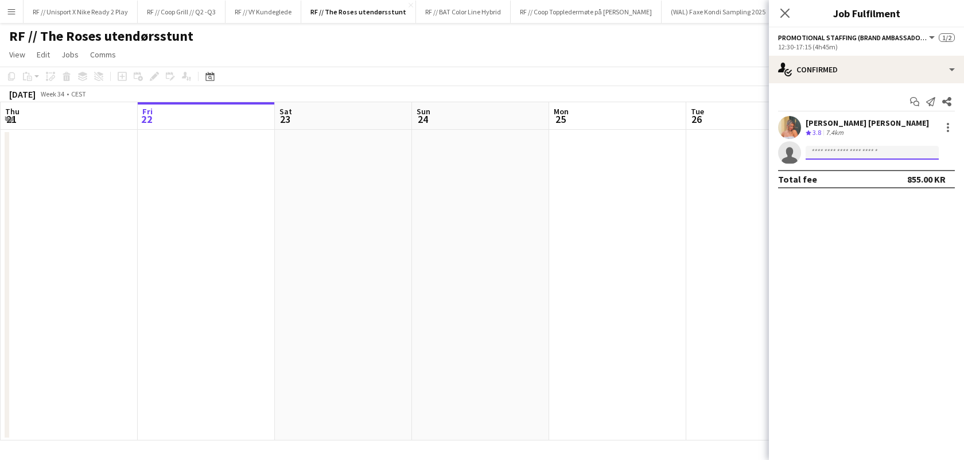
click at [872, 156] on input at bounding box center [872, 153] width 133 height 14
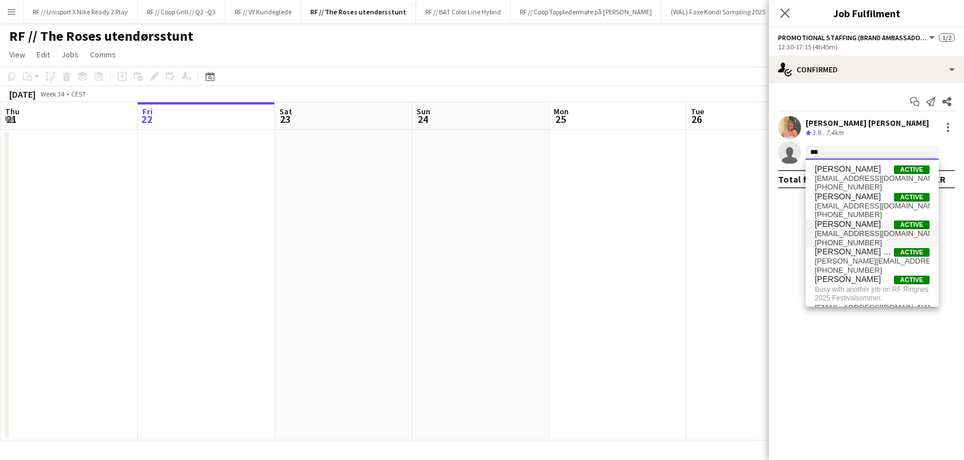
type input "***"
click at [880, 224] on span "[PERSON_NAME] Active" at bounding box center [872, 224] width 115 height 10
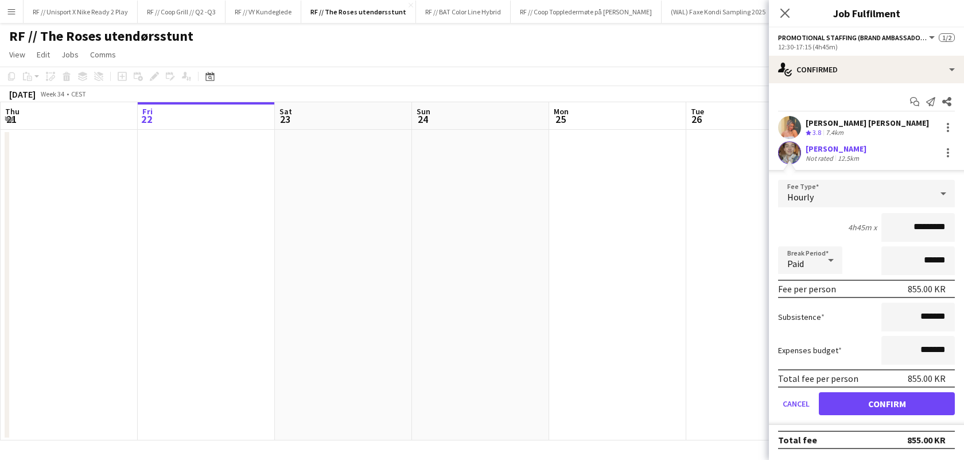
click at [794, 151] on app-user-avatar at bounding box center [789, 152] width 23 height 23
click at [785, 150] on app-user-avatar at bounding box center [789, 152] width 23 height 23
click at [826, 150] on div "[PERSON_NAME]" at bounding box center [836, 148] width 61 height 10
click at [879, 408] on button "Confirm" at bounding box center [887, 403] width 136 height 23
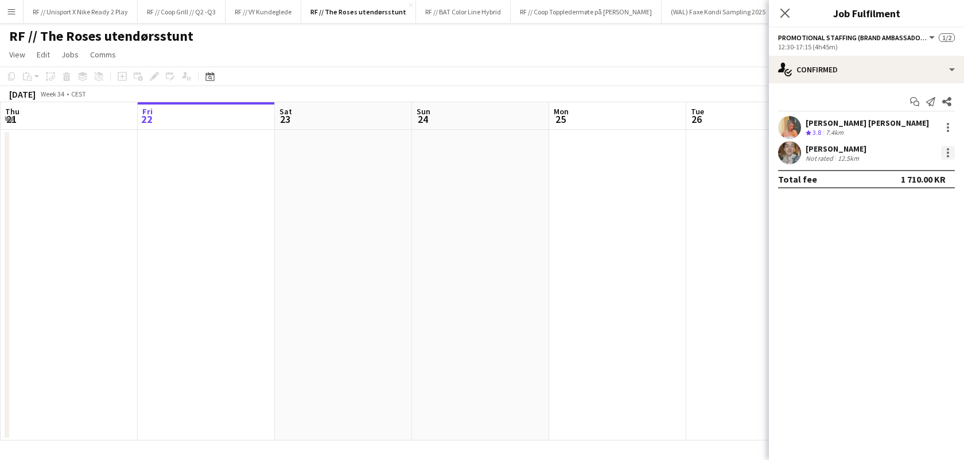
click at [948, 155] on div at bounding box center [948, 156] width 2 height 2
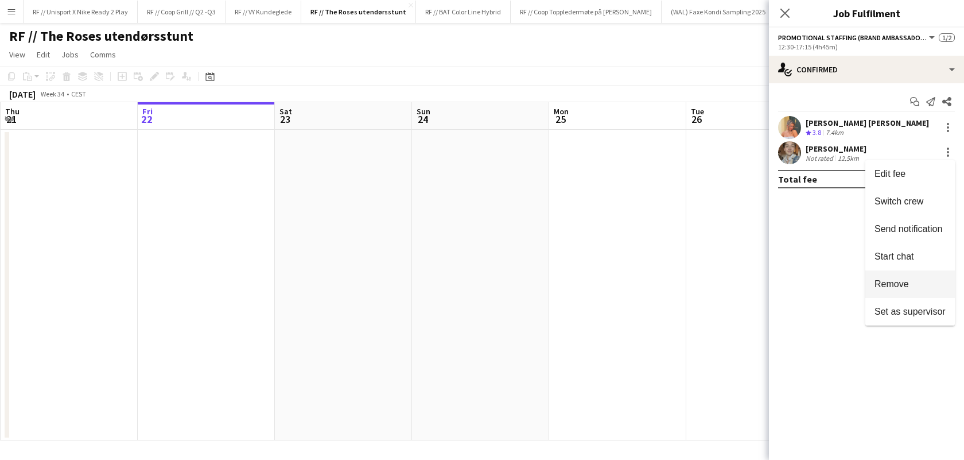
click at [906, 288] on span "Remove" at bounding box center [892, 283] width 34 height 10
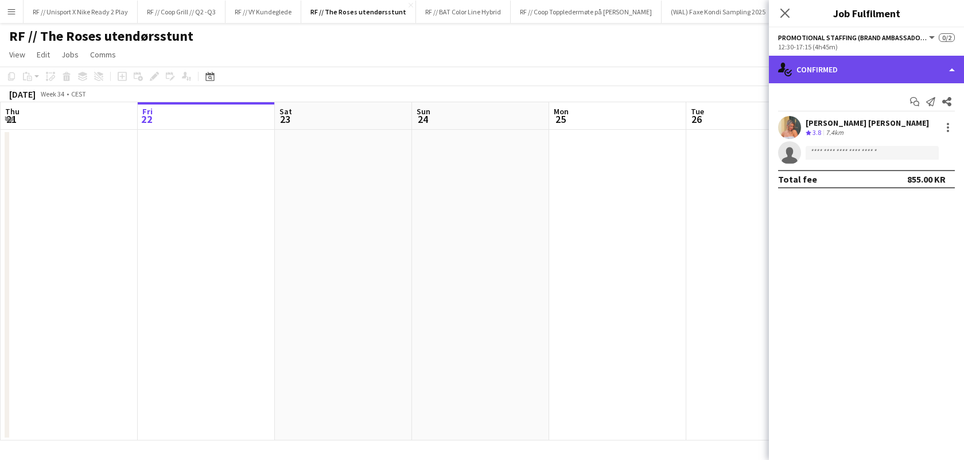
click at [908, 75] on div "single-neutral-actions-check-2 Confirmed" at bounding box center [866, 70] width 195 height 28
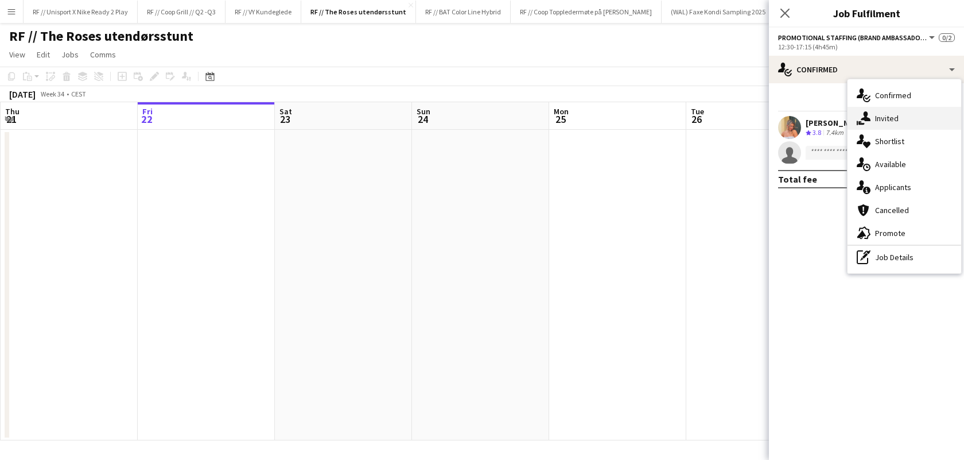
click at [893, 121] on div "single-neutral-actions-share-1 Invited" at bounding box center [905, 118] width 114 height 23
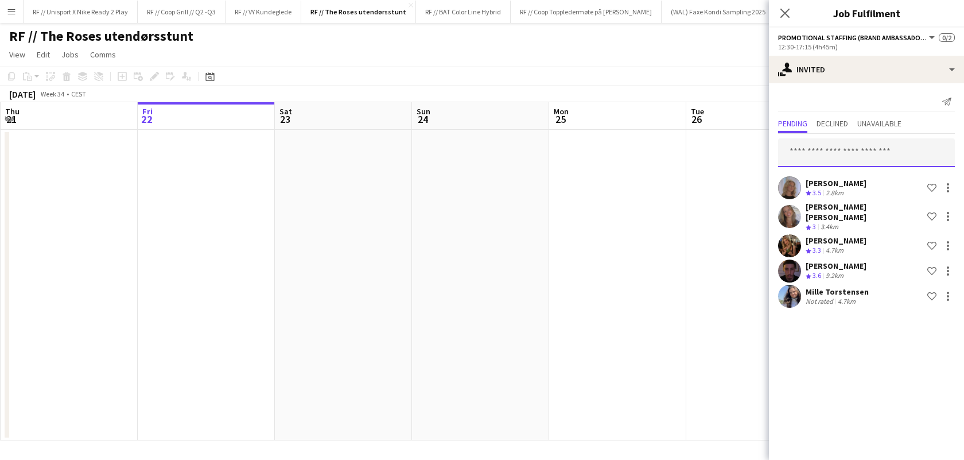
click at [888, 154] on input "text" at bounding box center [866, 152] width 177 height 29
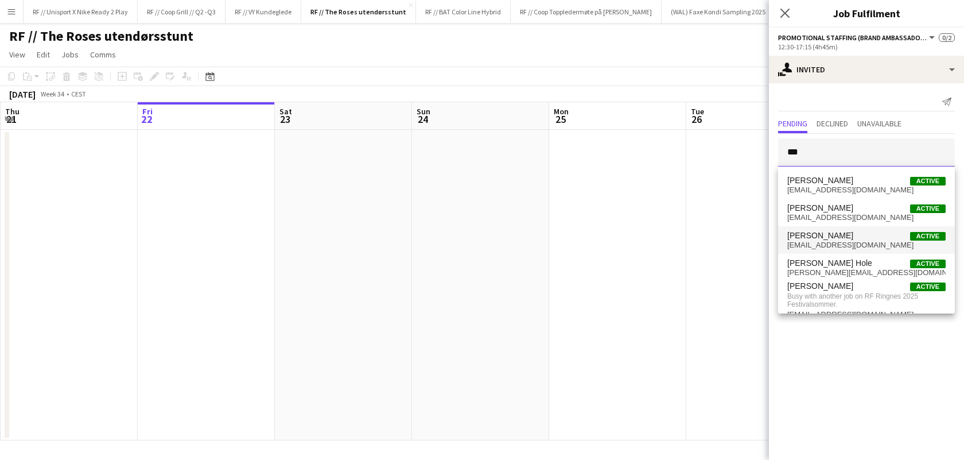
type input "***"
click at [881, 242] on span "[EMAIL_ADDRESS][DOMAIN_NAME]" at bounding box center [866, 244] width 158 height 9
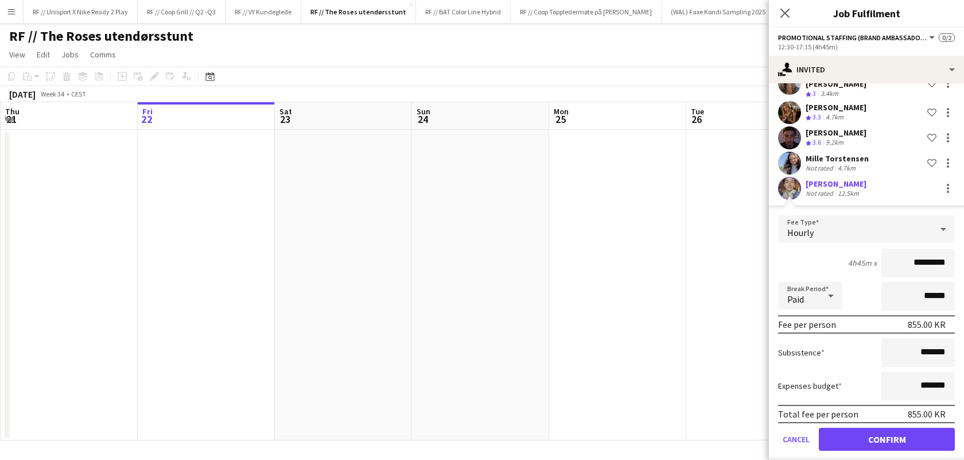
scroll to position [135, 0]
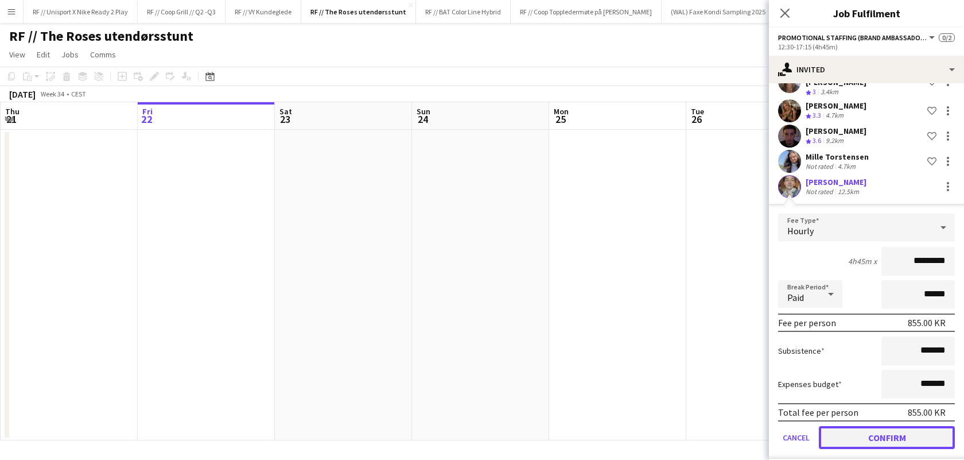
click at [883, 432] on button "Confirm" at bounding box center [887, 437] width 136 height 23
